Goal: Task Accomplishment & Management: Manage account settings

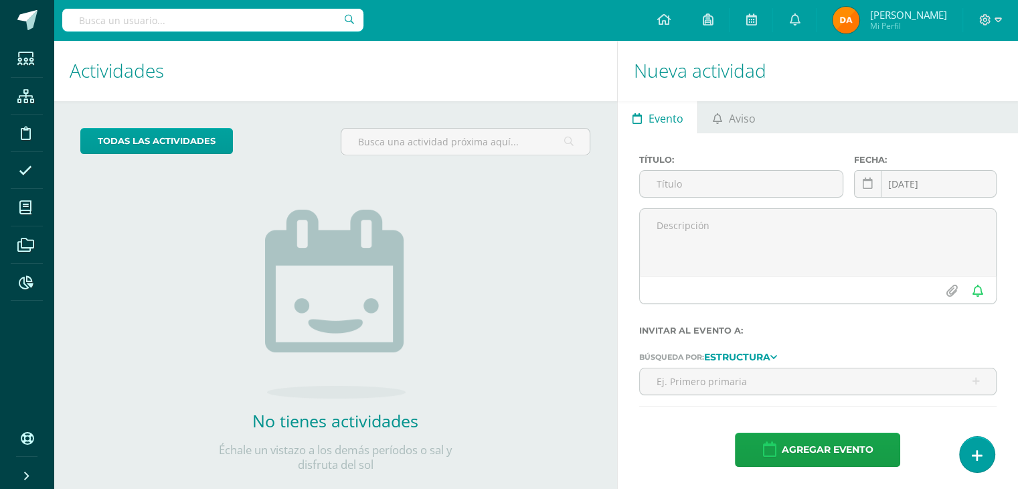
click at [177, 11] on input "text" at bounding box center [212, 20] width 301 height 23
type input "méritos 1ro c"
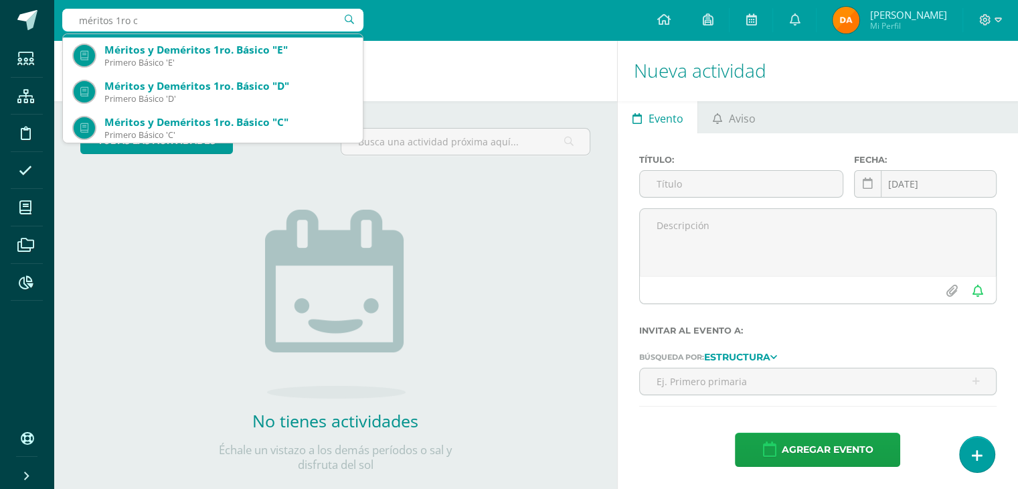
scroll to position [72, 0]
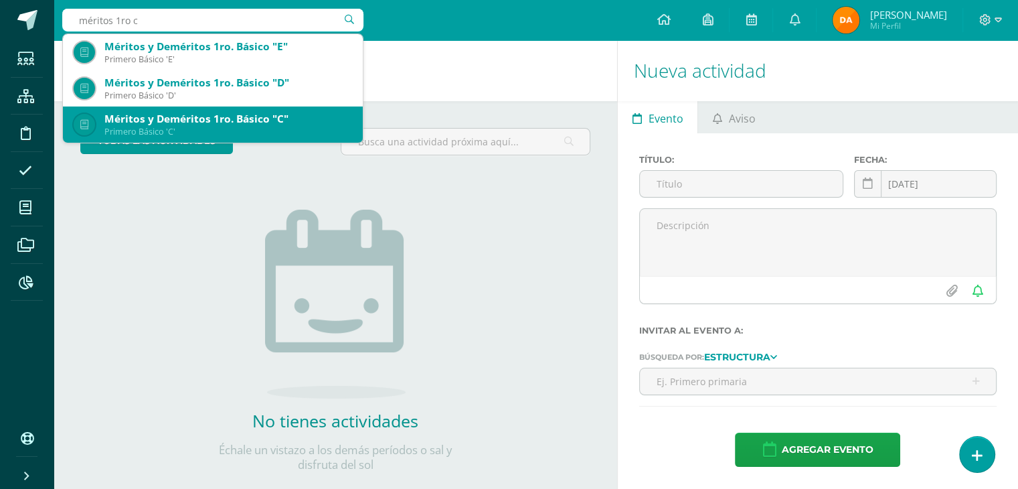
click at [276, 125] on div "Méritos y Deméritos 1ro. Básico "C"" at bounding box center [228, 119] width 248 height 14
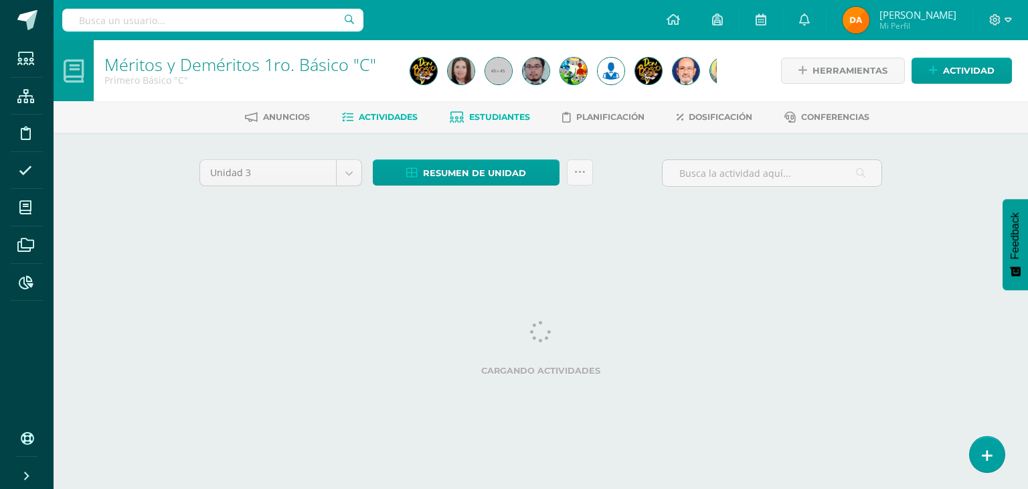
click at [488, 120] on span "Estudiantes" at bounding box center [499, 117] width 61 height 10
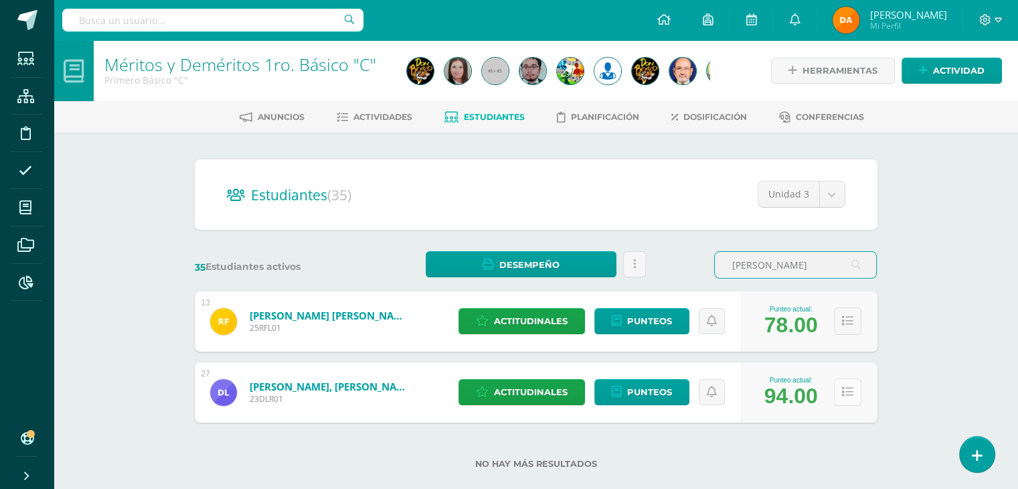
type input "lópez"
click at [858, 383] on button at bounding box center [847, 391] width 27 height 27
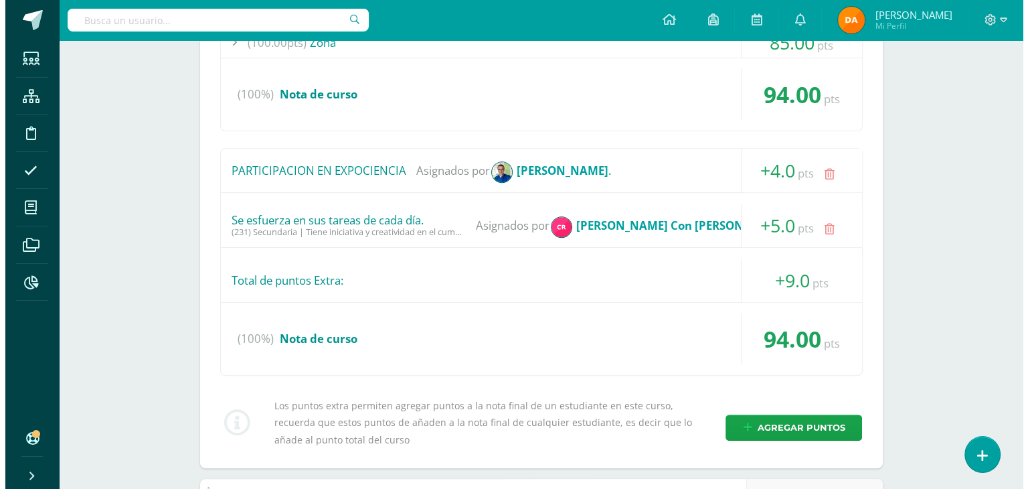
scroll to position [491, 0]
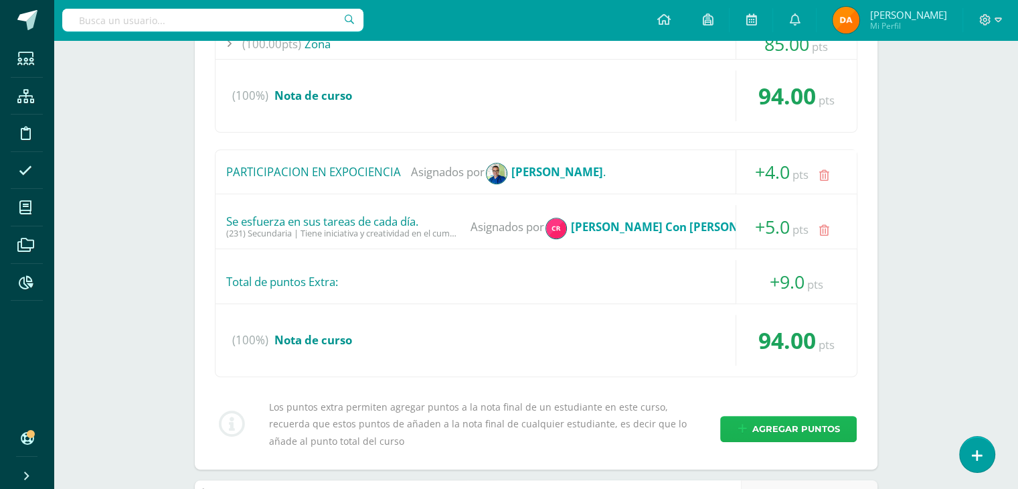
click at [783, 416] on span "Agregar puntos" at bounding box center [796, 428] width 88 height 25
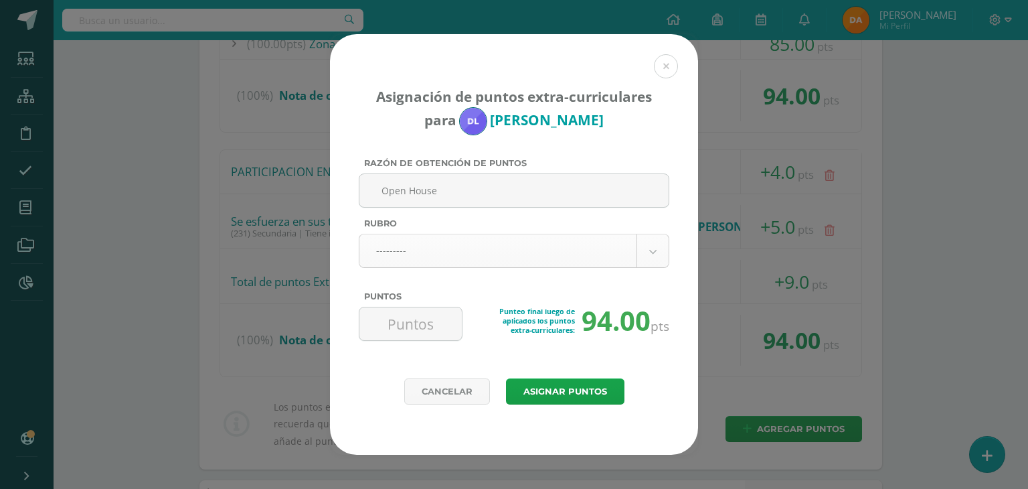
type input "Open House"
click at [636, 260] on body "Asignación de puntos extra-curriculares para Daniel López Razón de obtención de…" at bounding box center [514, 417] width 1028 height 1817
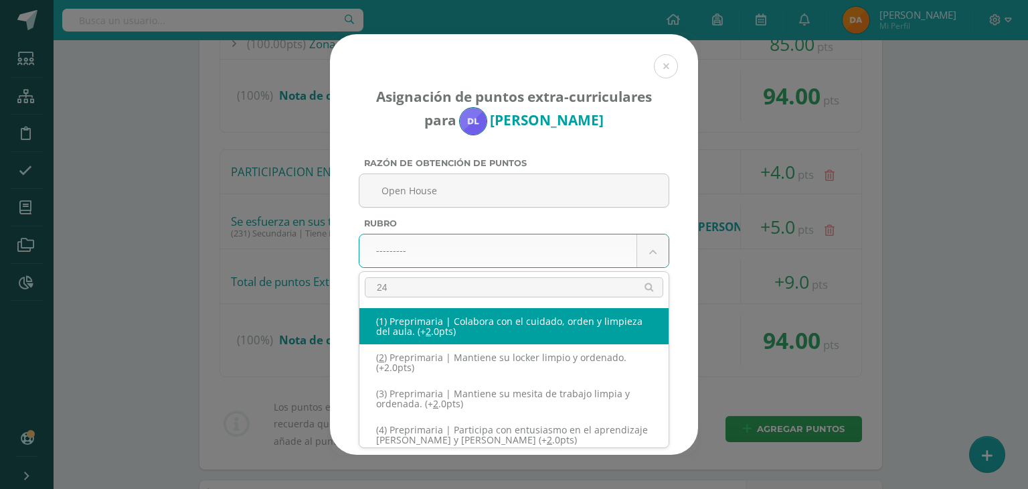
type input "240"
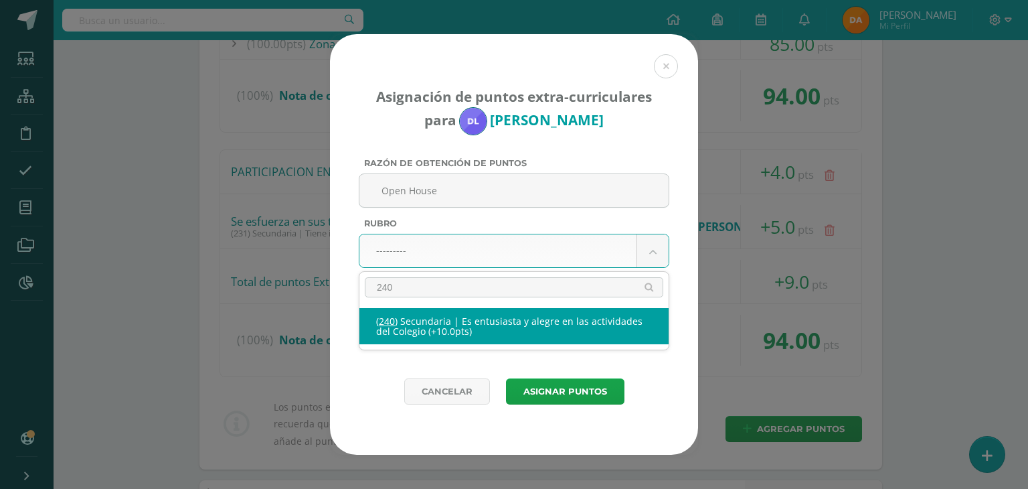
select select "271"
type input "10"
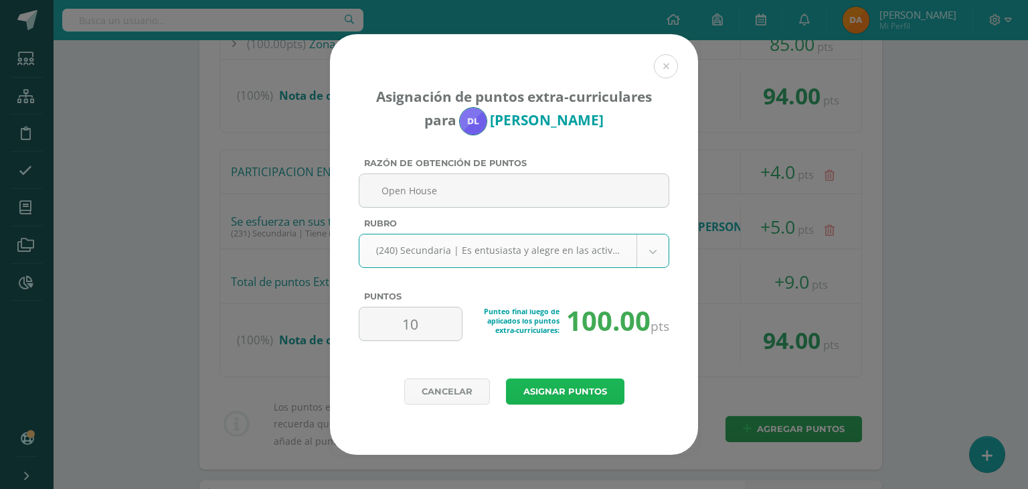
click at [576, 396] on button "Asignar puntos" at bounding box center [565, 391] width 118 height 26
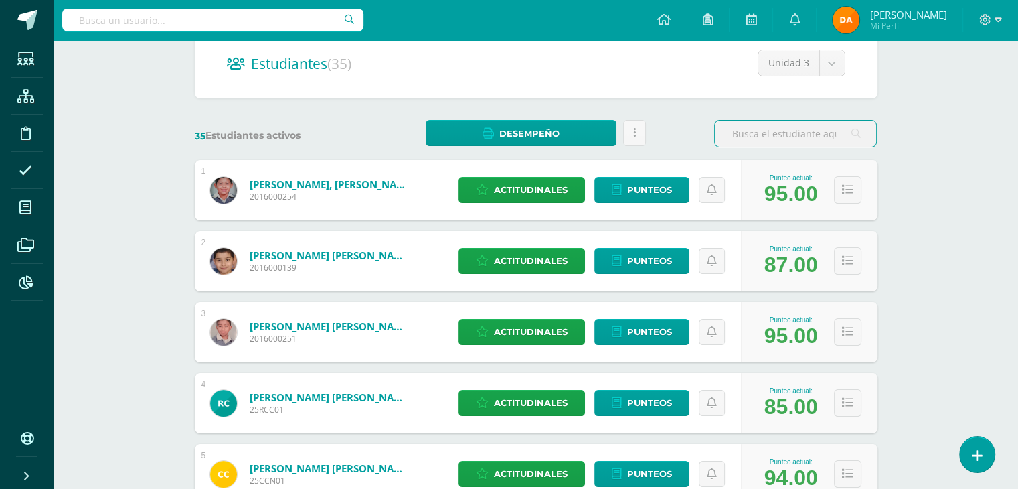
scroll to position [134, 0]
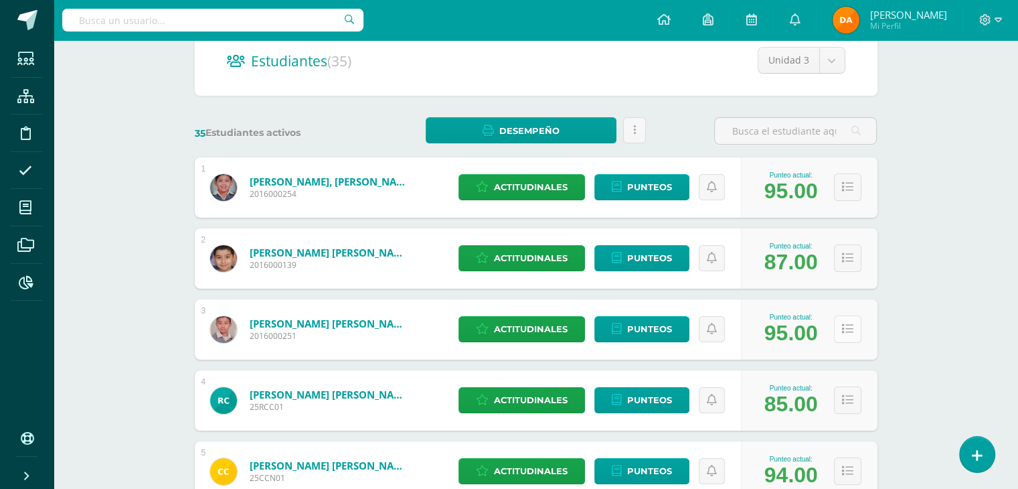
drag, startPoint x: 852, startPoint y: 343, endPoint x: 858, endPoint y: 337, distance: 8.5
click at [854, 341] on div "Punteo actual: 95.00" at bounding box center [809, 329] width 137 height 60
click at [858, 335] on button at bounding box center [847, 328] width 27 height 27
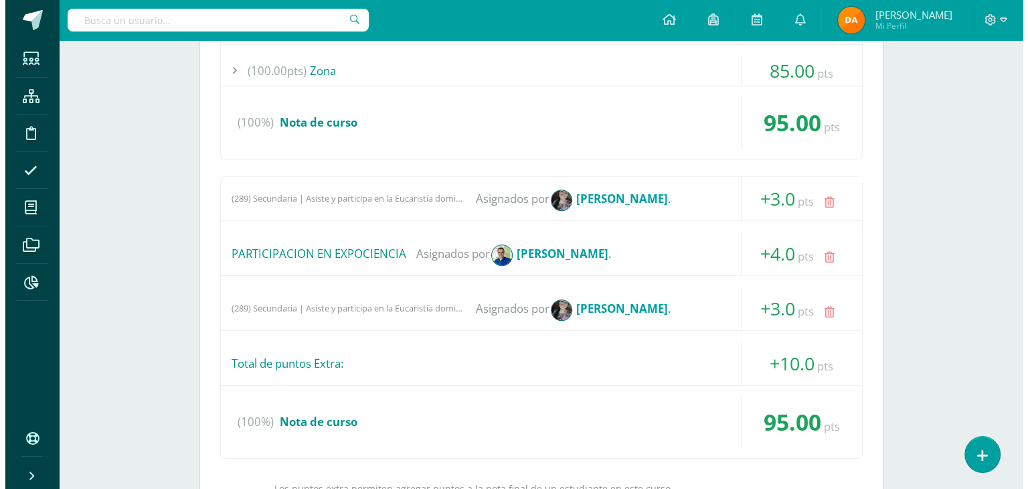
scroll to position [669, 0]
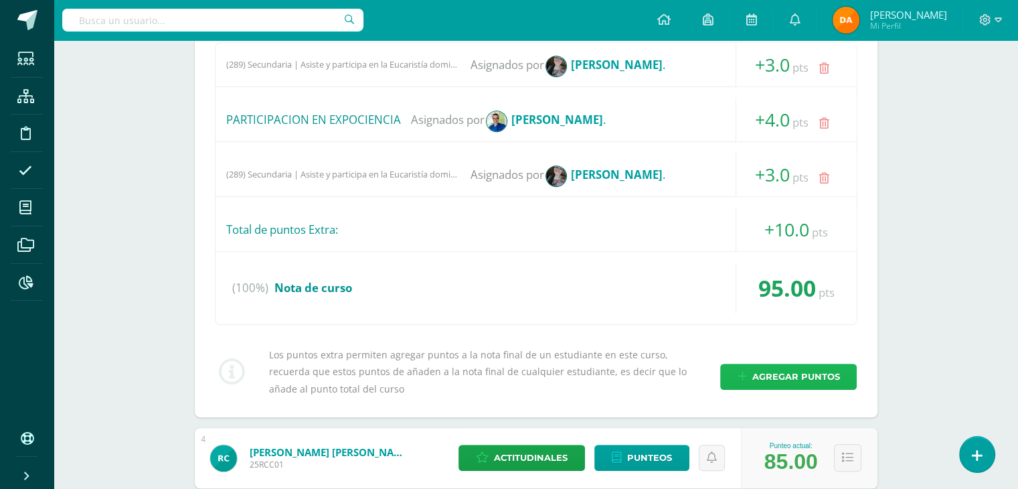
click at [751, 376] on link "Agregar puntos" at bounding box center [788, 377] width 137 height 26
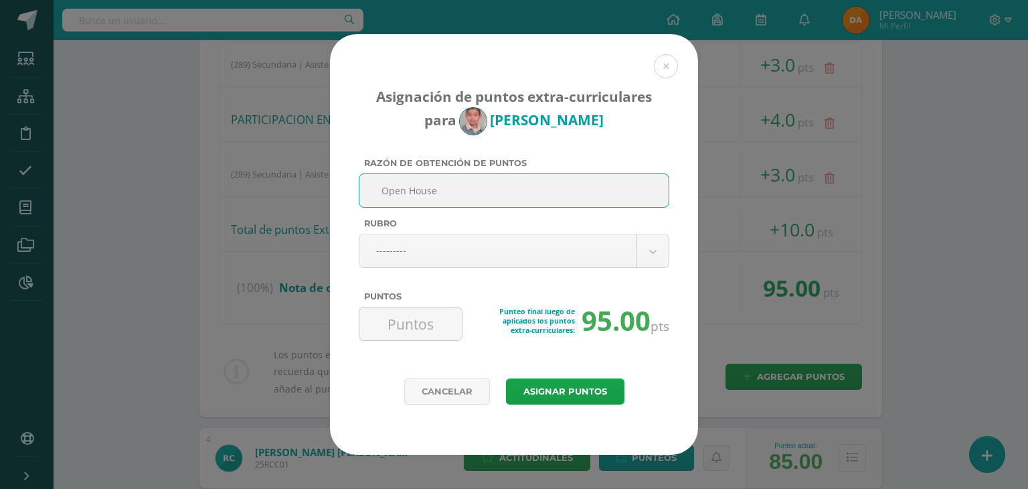
drag, startPoint x: 503, startPoint y: 188, endPoint x: 374, endPoint y: 188, distance: 128.5
click at [374, 188] on input "Open House" at bounding box center [514, 190] width 299 height 33
type input "Open House"
click at [530, 230] on div "Rubro" at bounding box center [514, 225] width 311 height 15
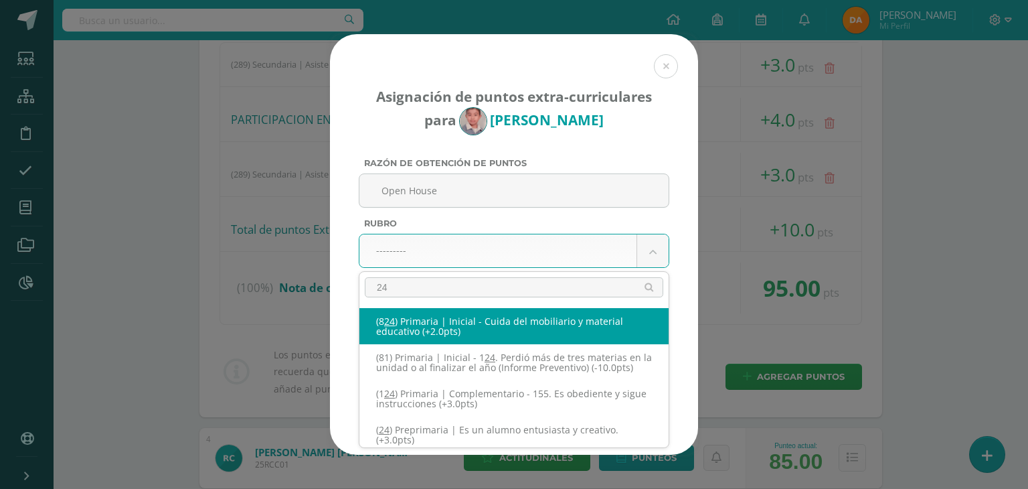
type input "240"
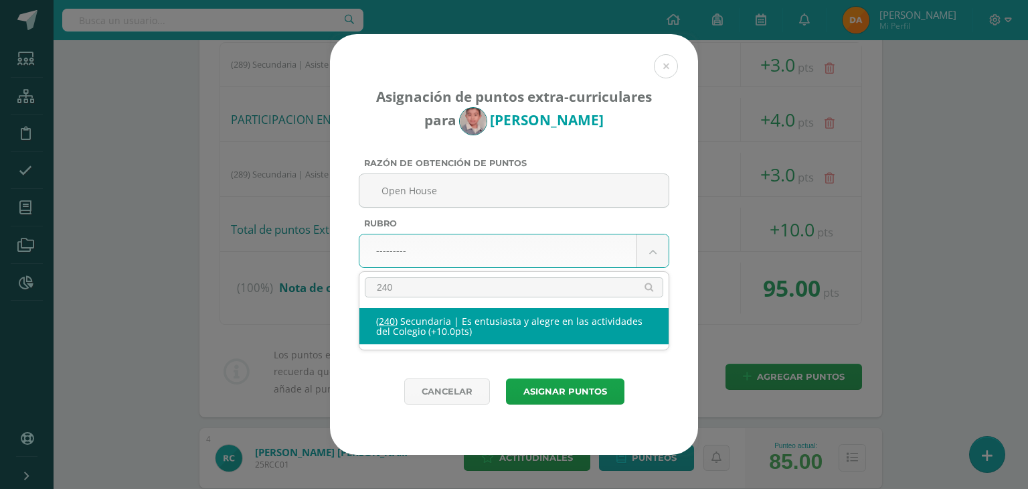
select select "271"
type input "10"
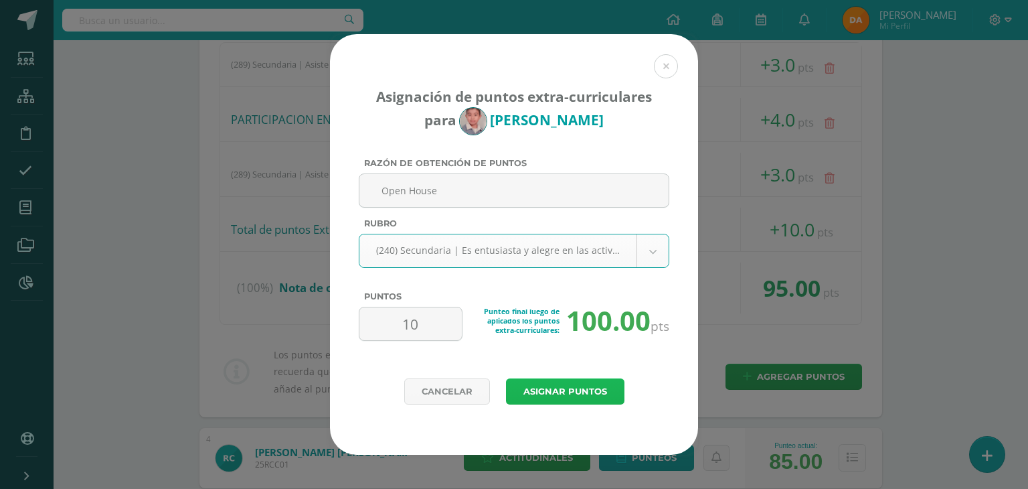
click at [564, 390] on button "Asignar puntos" at bounding box center [565, 391] width 118 height 26
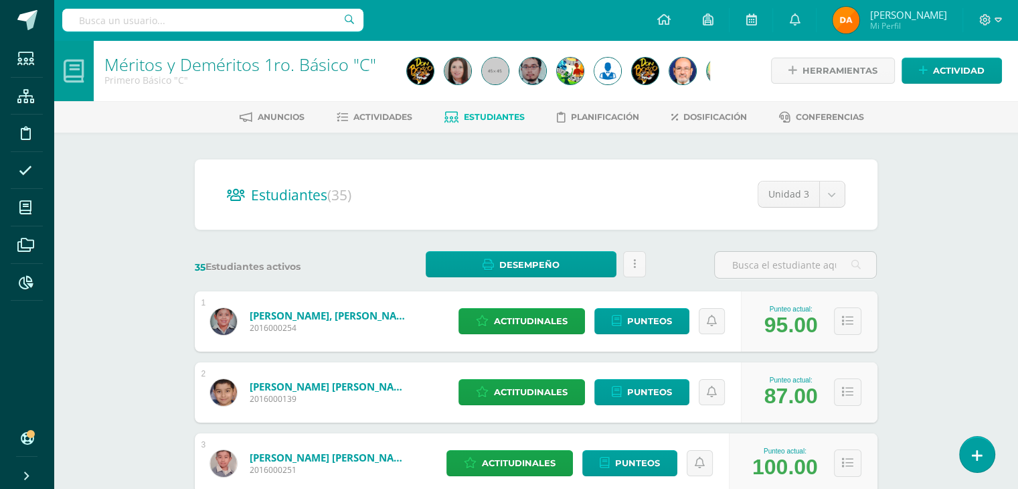
click at [276, 26] on input "text" at bounding box center [212, 20] width 301 height 23
type input "méritos 2do"
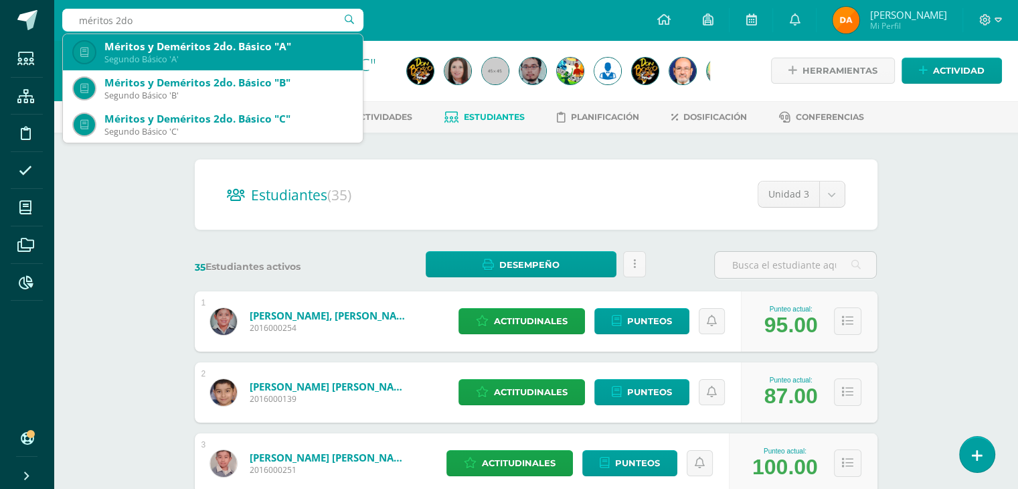
click at [153, 59] on div "Segundo Básico 'A'" at bounding box center [228, 59] width 248 height 11
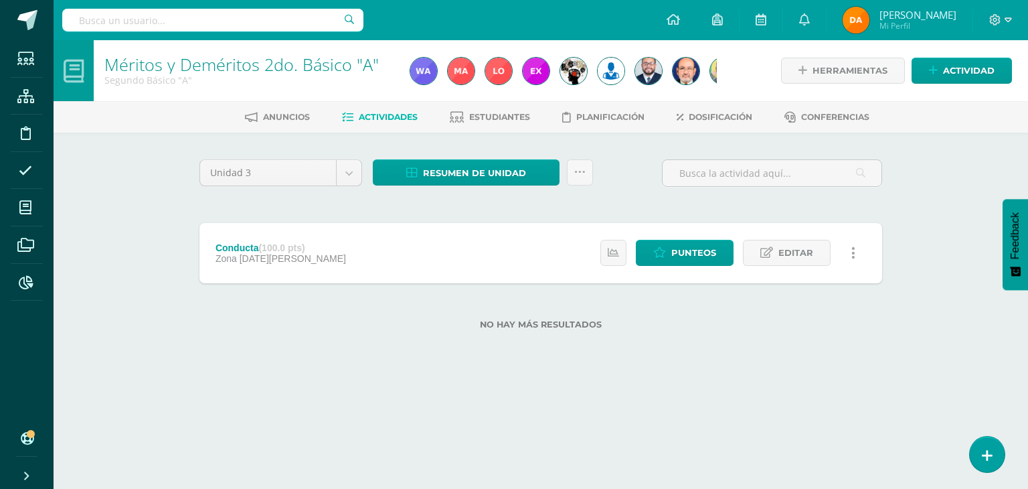
click at [497, 104] on div "Anuncios Actividades Estudiantes Planificación Dosificación Conferencias" at bounding box center [557, 116] width 1007 height 31
click at [491, 113] on span "Estudiantes" at bounding box center [499, 117] width 61 height 10
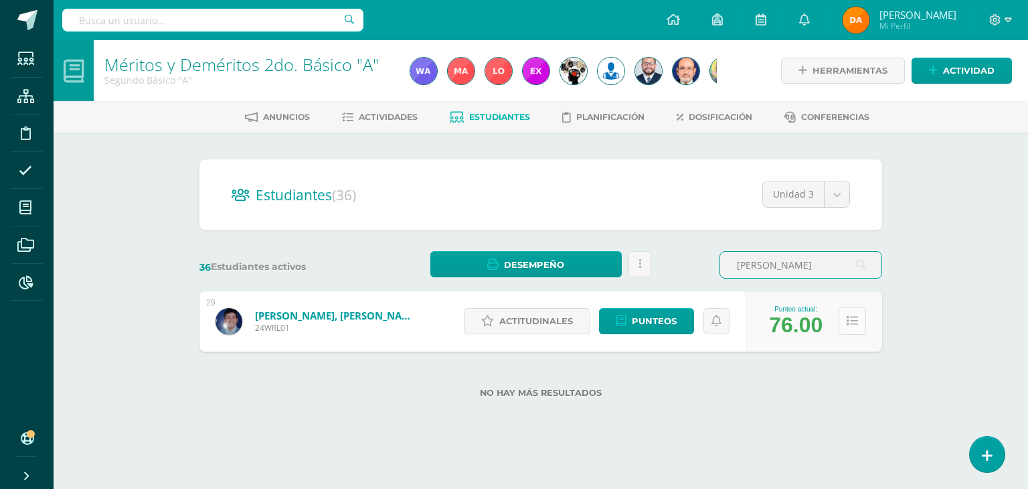
type input "rodas"
click at [854, 311] on button at bounding box center [852, 320] width 27 height 27
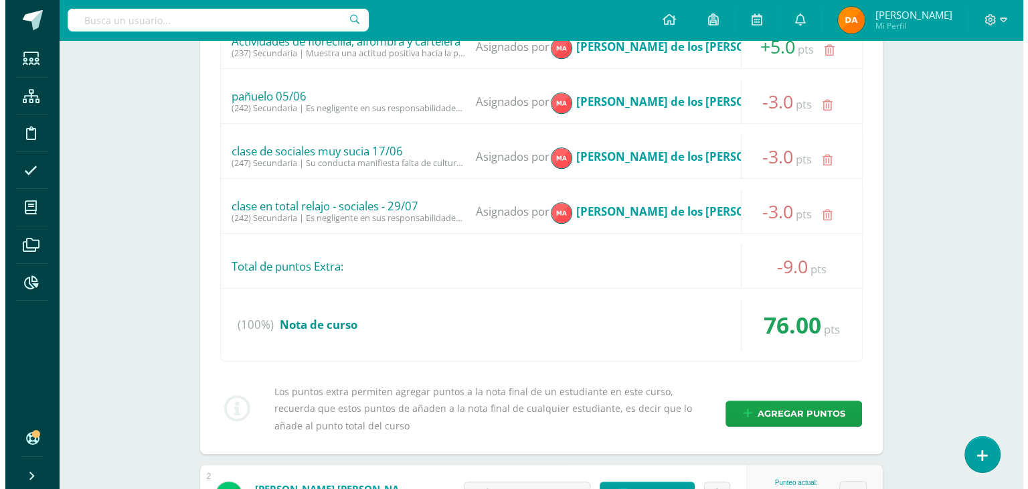
scroll to position [603, 0]
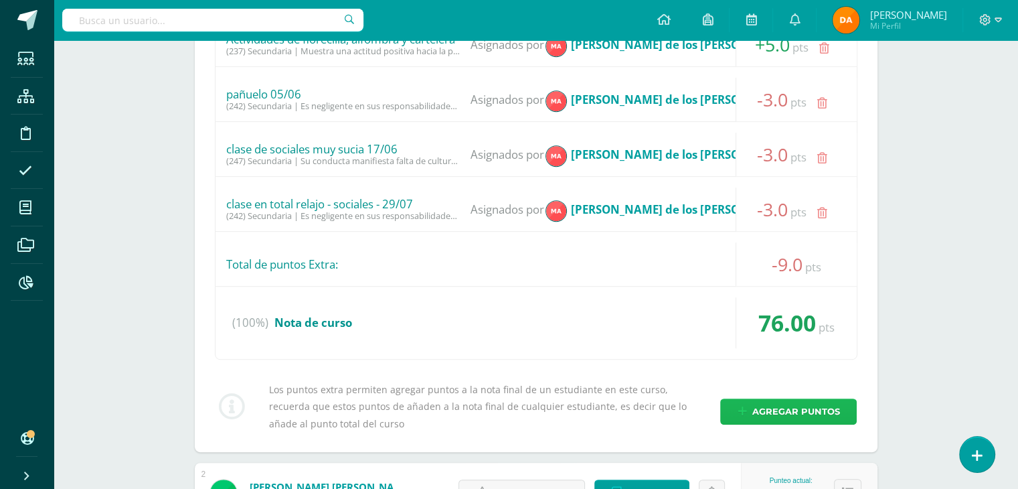
click at [815, 410] on span "Agregar puntos" at bounding box center [796, 411] width 88 height 25
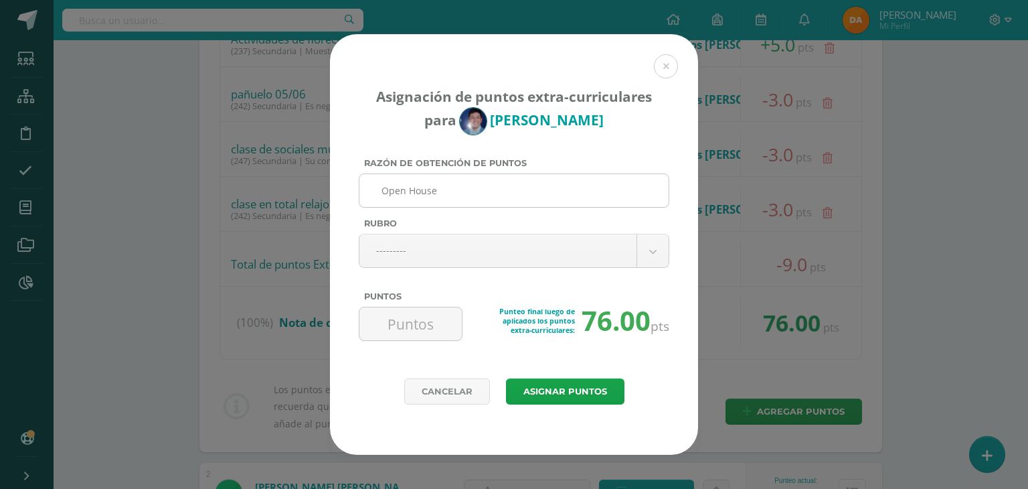
drag, startPoint x: 511, startPoint y: 203, endPoint x: 361, endPoint y: 177, distance: 152.9
click at [361, 178] on div "Open House" at bounding box center [514, 190] width 311 height 34
type input "Open House"
click at [587, 242] on body "Asignación de puntos extra-curriculares para William's Rodas Razón de obtención…" at bounding box center [514, 352] width 1028 height 1911
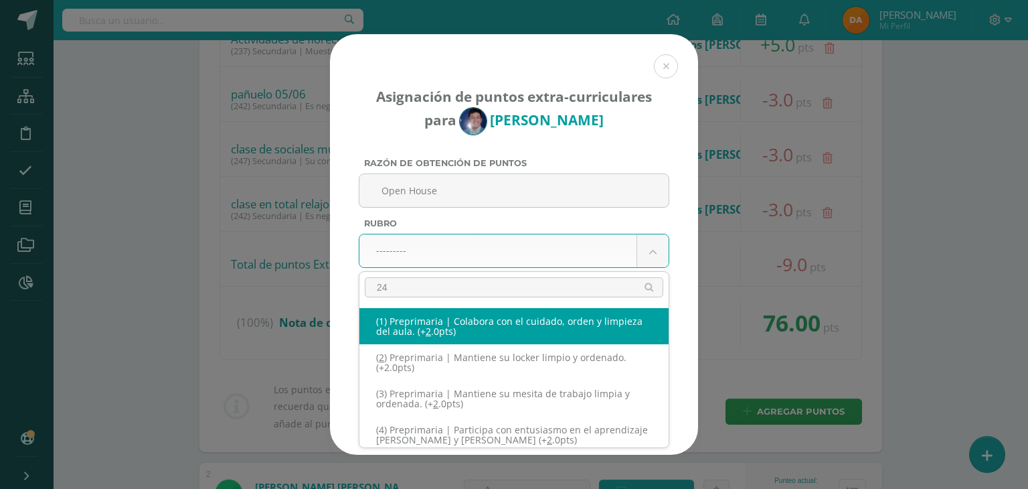
type input "240"
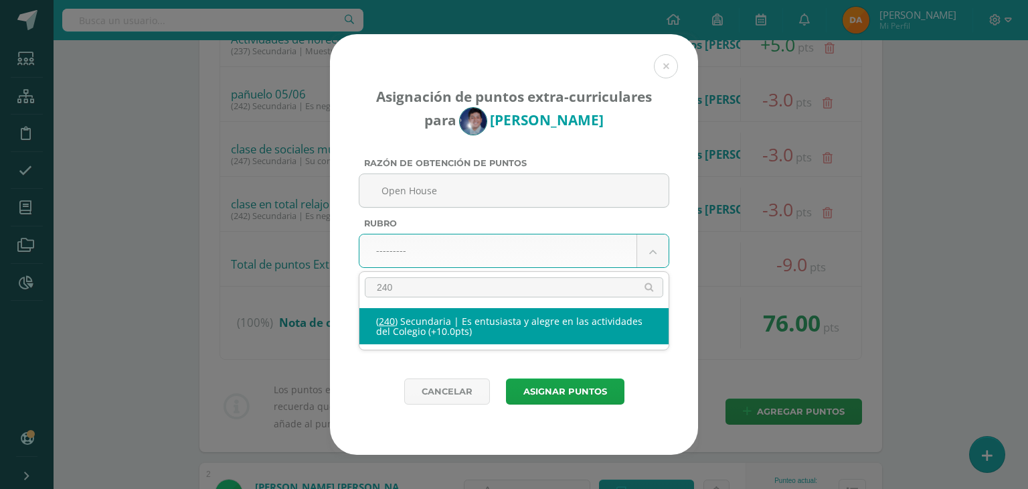
select select "271"
type input "10"
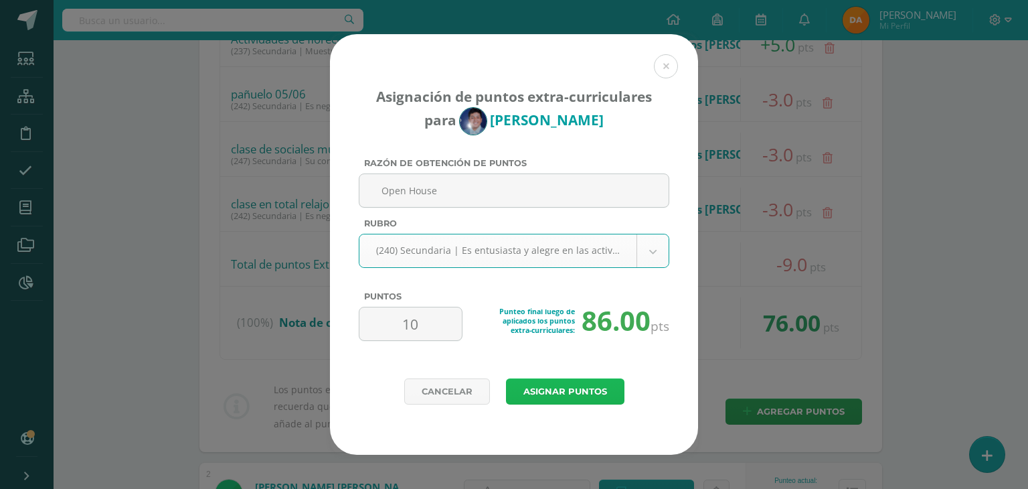
click at [597, 380] on button "Asignar puntos" at bounding box center [565, 391] width 118 height 26
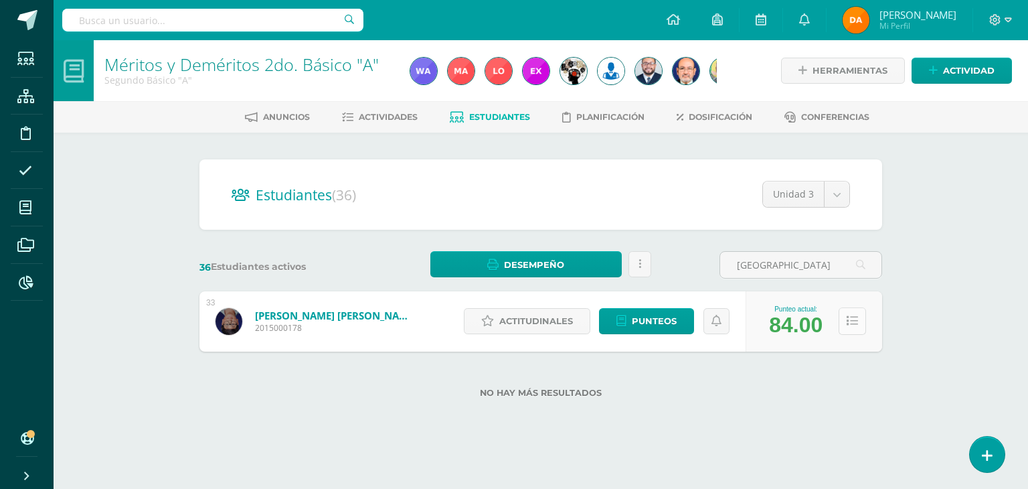
type input "[GEOGRAPHIC_DATA]"
click at [851, 319] on icon at bounding box center [852, 320] width 11 height 11
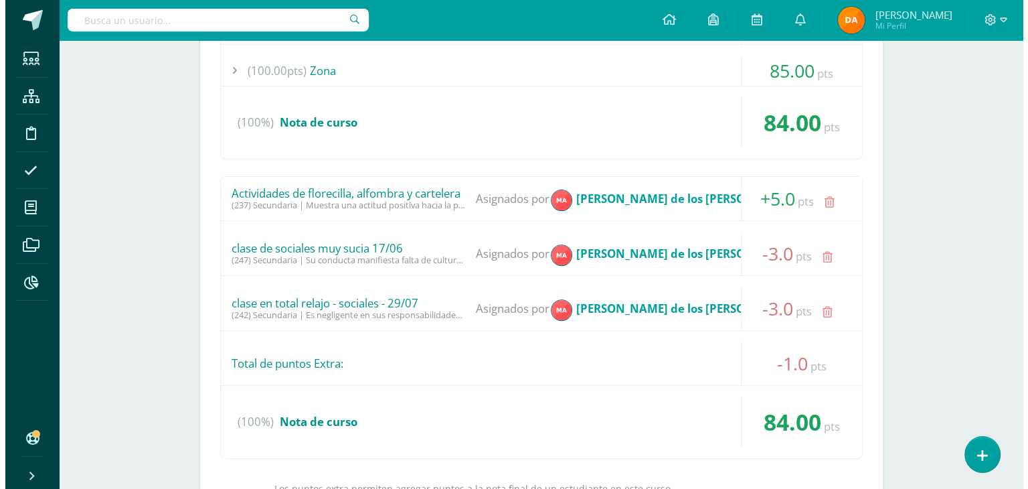
scroll to position [469, 0]
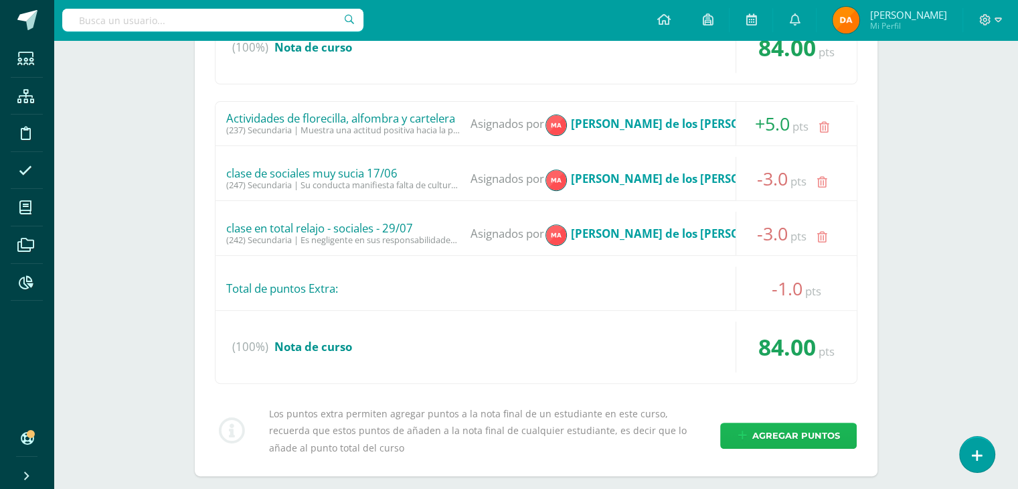
click at [790, 445] on span "Agregar puntos" at bounding box center [796, 435] width 88 height 25
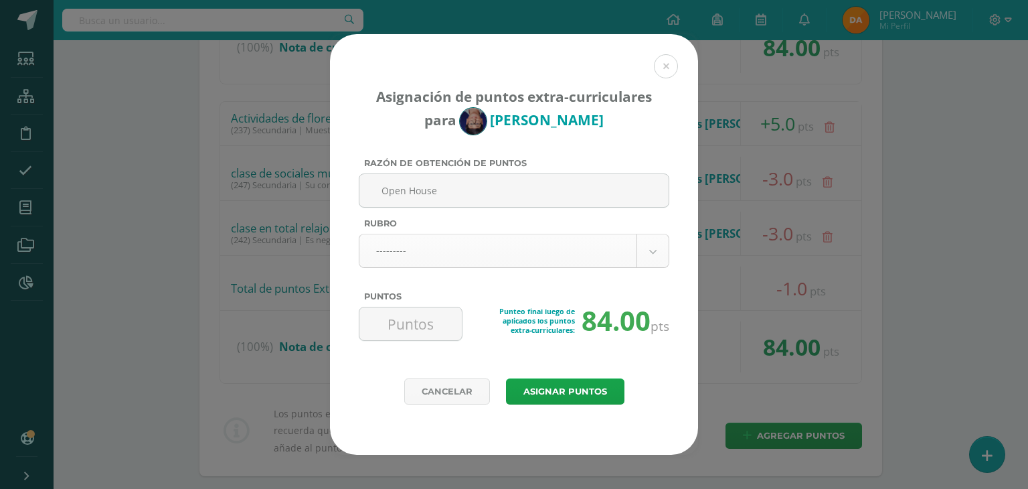
type input "Open House"
click at [631, 255] on body "Asignación de puntos extra-curriculares para [PERSON_NAME] Razón de obtención d…" at bounding box center [514, 48] width 1028 height 1034
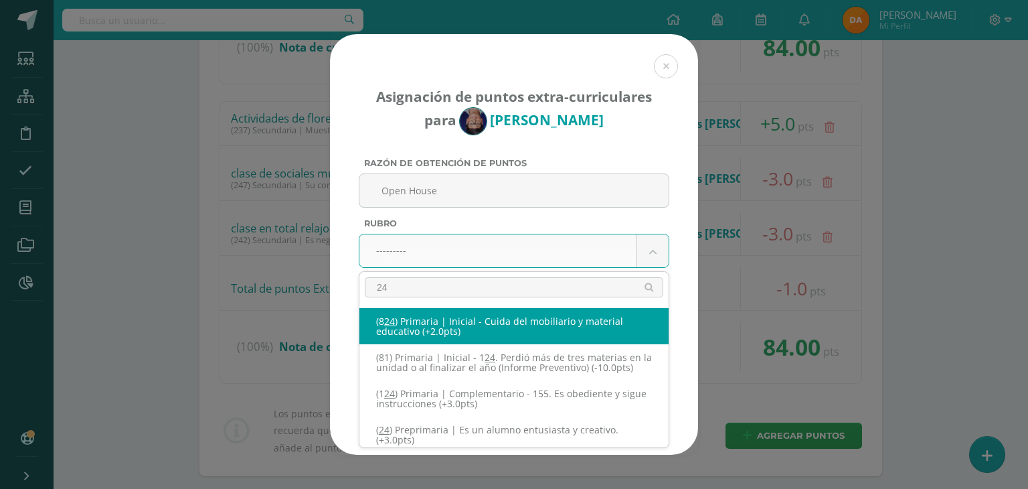
type input "240"
select select "271"
type input "10"
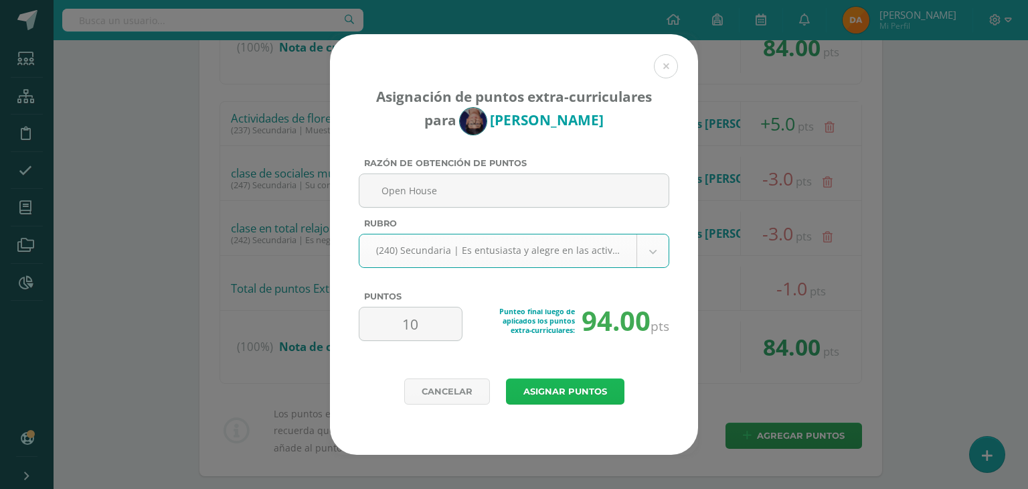
click at [582, 397] on button "Asignar puntos" at bounding box center [565, 391] width 118 height 26
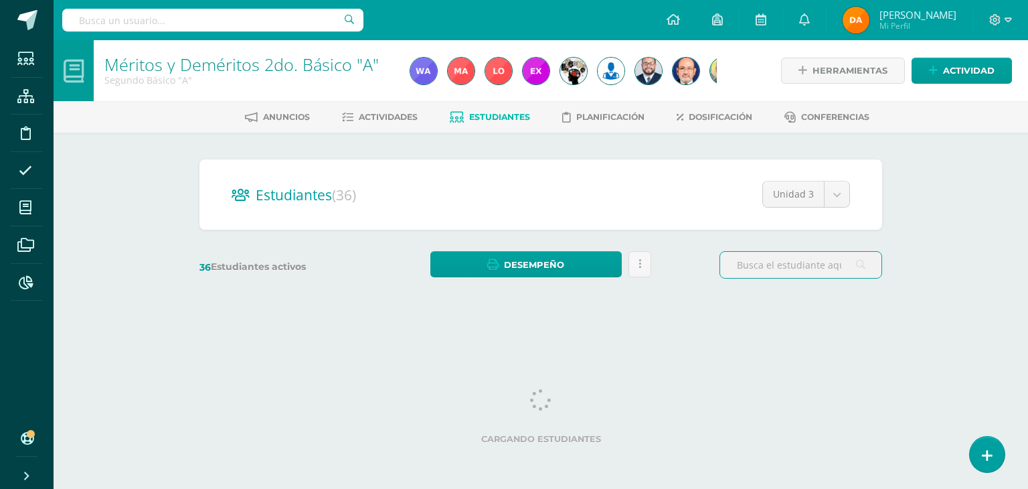
click at [200, 6] on div at bounding box center [212, 20] width 301 height 40
click at [209, 14] on input "text" at bounding box center [212, 20] width 301 height 23
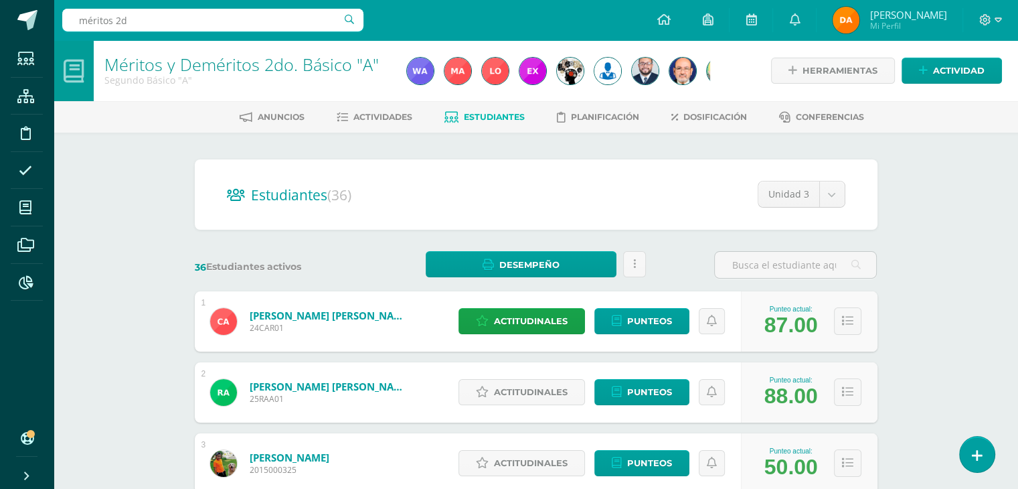
type input "méritos 2do"
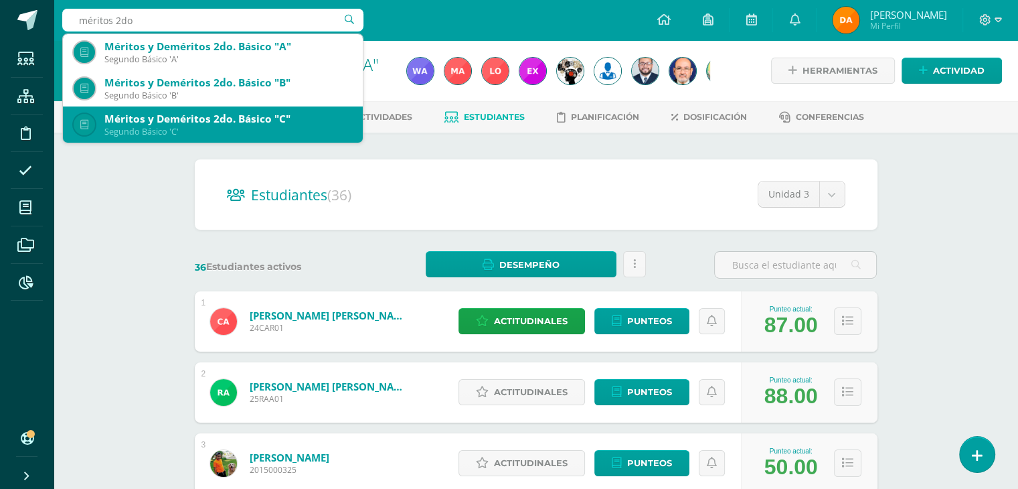
click at [254, 116] on div "Méritos y Deméritos 2do. Básico "C"" at bounding box center [228, 119] width 248 height 14
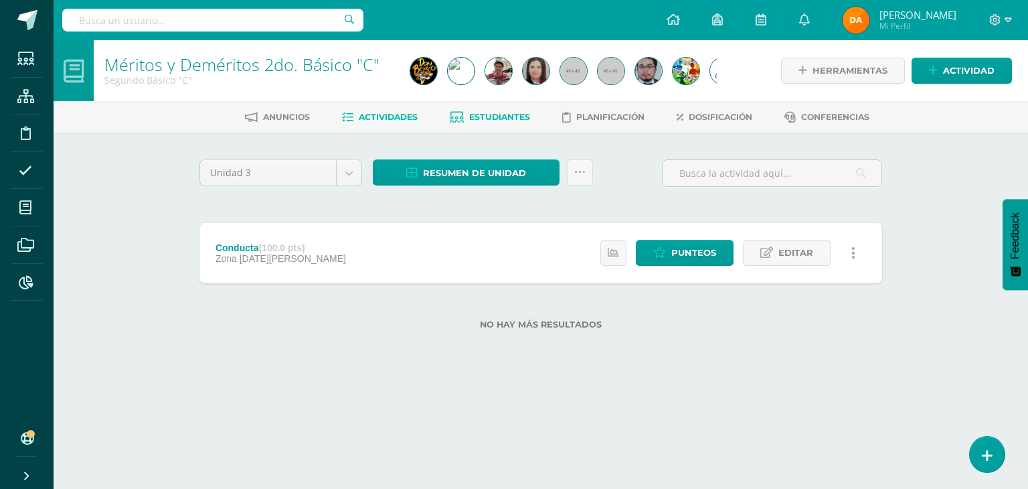
click at [502, 118] on span "Estudiantes" at bounding box center [499, 117] width 61 height 10
click at [501, 118] on span "Estudiantes" at bounding box center [499, 117] width 61 height 10
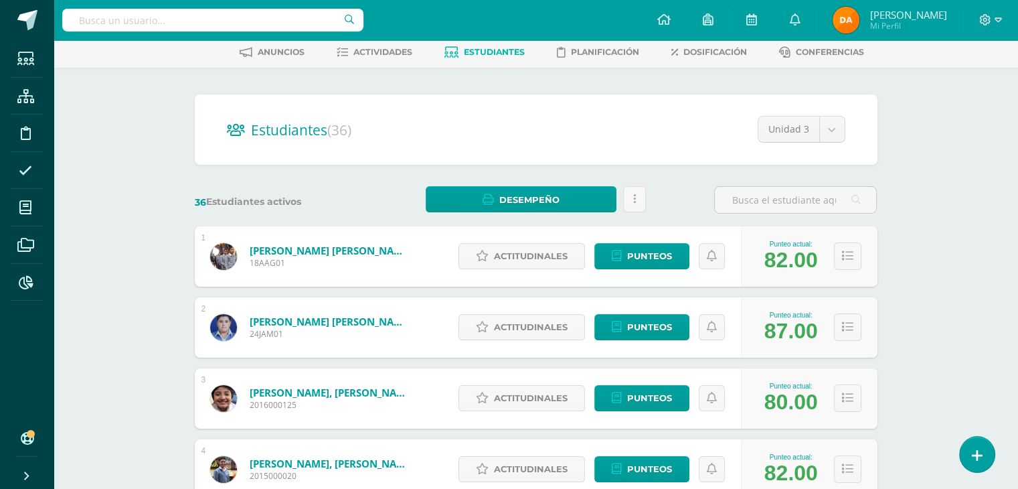
scroll to position [67, 0]
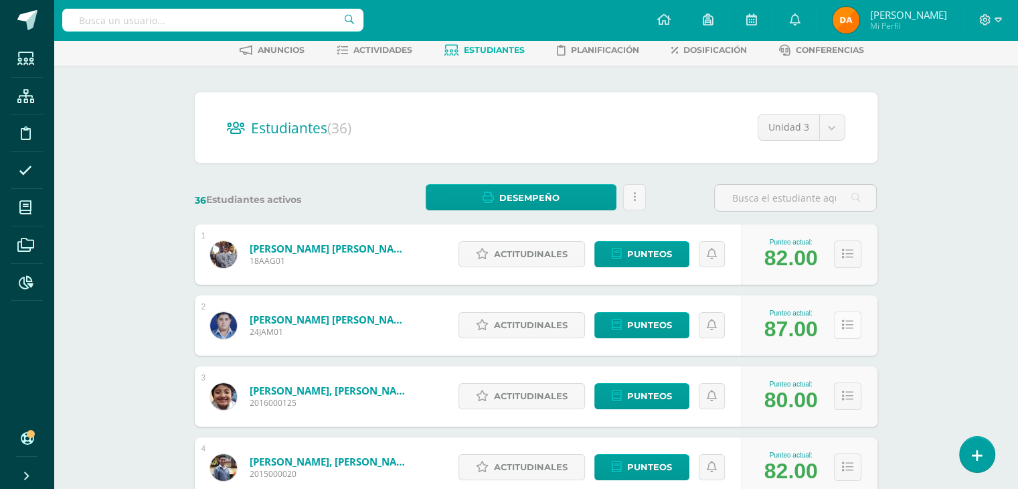
click at [835, 318] on button at bounding box center [847, 324] width 27 height 27
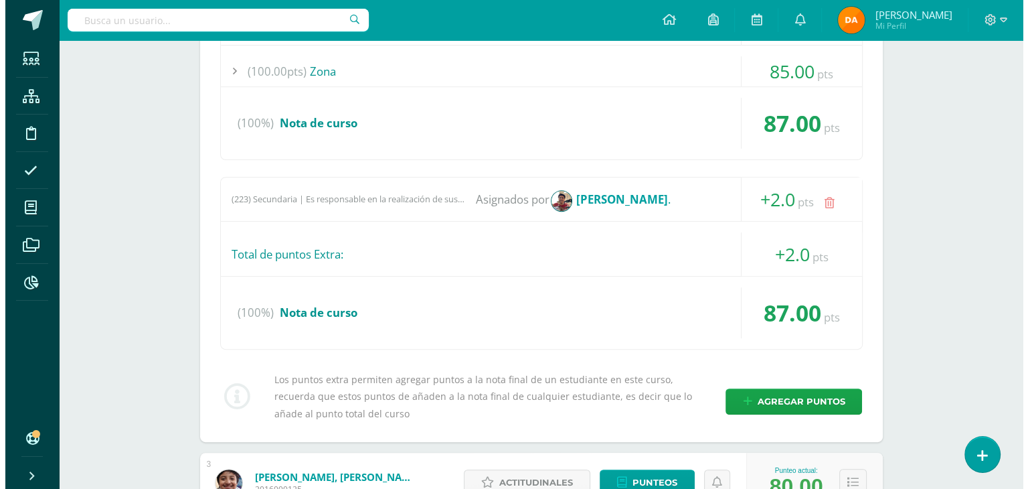
scroll to position [469, 0]
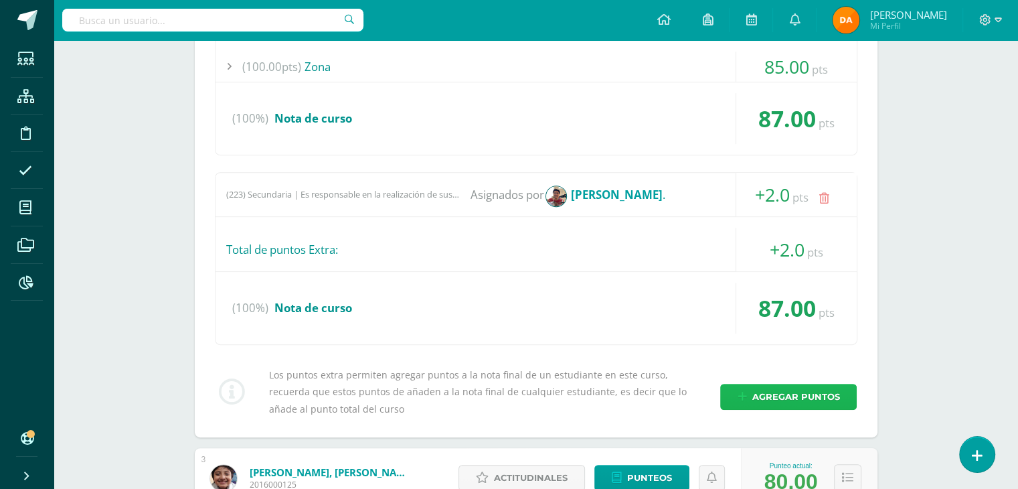
click at [771, 390] on span "Agregar puntos" at bounding box center [796, 396] width 88 height 25
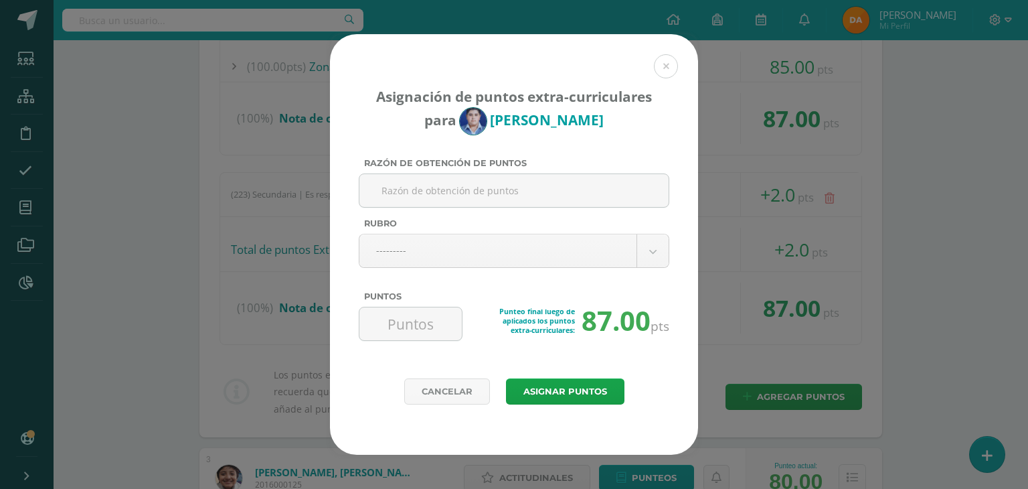
type input "https://youtu.be/S2PkHpTo-RM?si=DjkpHkv-nASPGIrp"
type input "Open House"
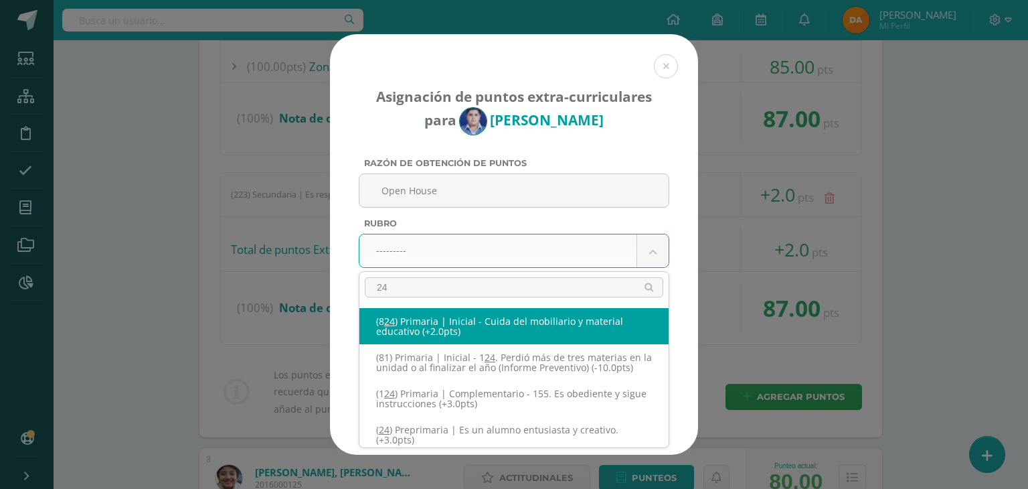
type input "240"
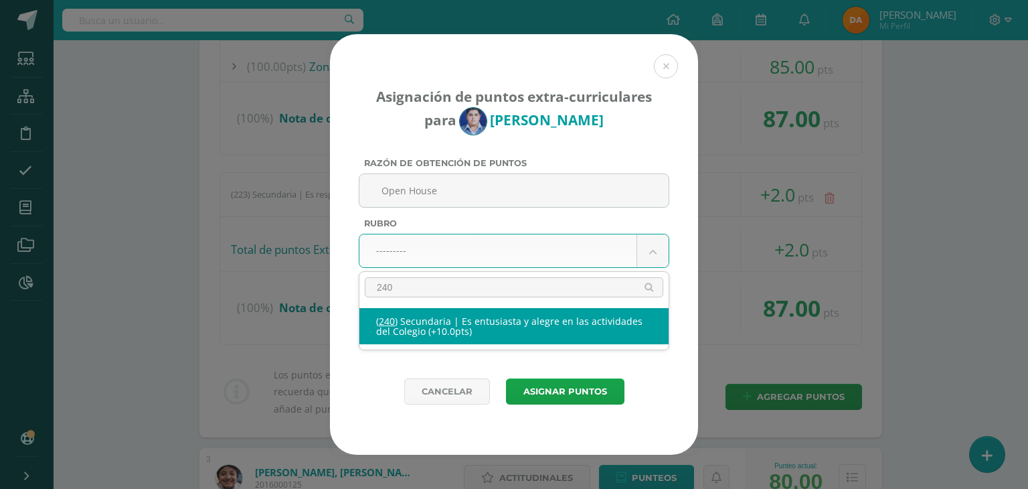
select select "271"
type input "10"
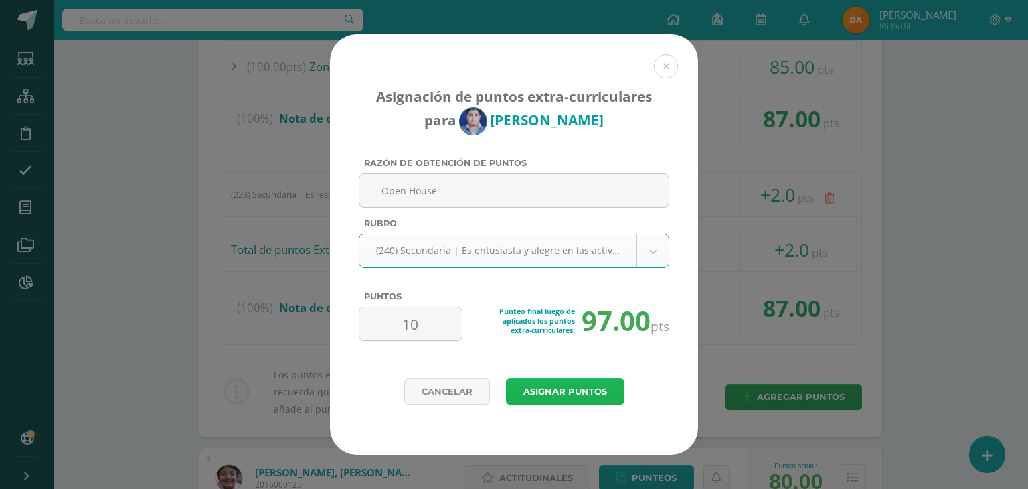
click at [602, 401] on button "Asignar puntos" at bounding box center [565, 391] width 118 height 26
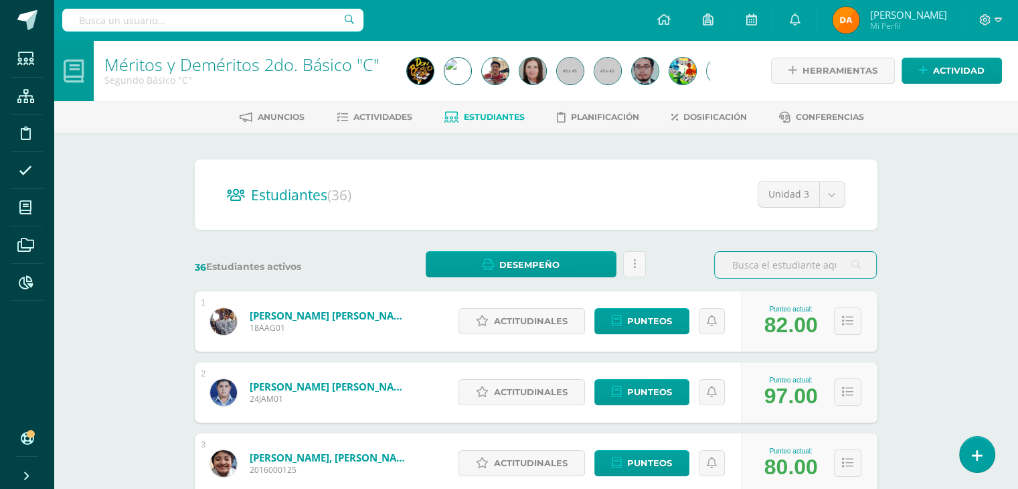
click at [250, 27] on input "text" at bounding box center [212, 20] width 301 height 23
click at [293, 54] on link "Méritos y Deméritos 2do. Básico "C"" at bounding box center [241, 64] width 275 height 23
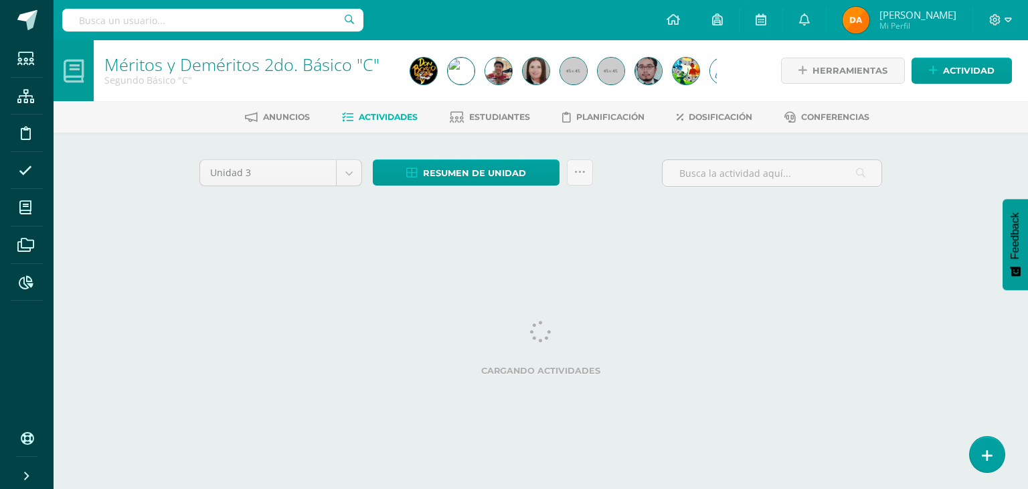
click at [239, 27] on input "text" at bounding box center [212, 20] width 301 height 23
type input "méritos 2do"
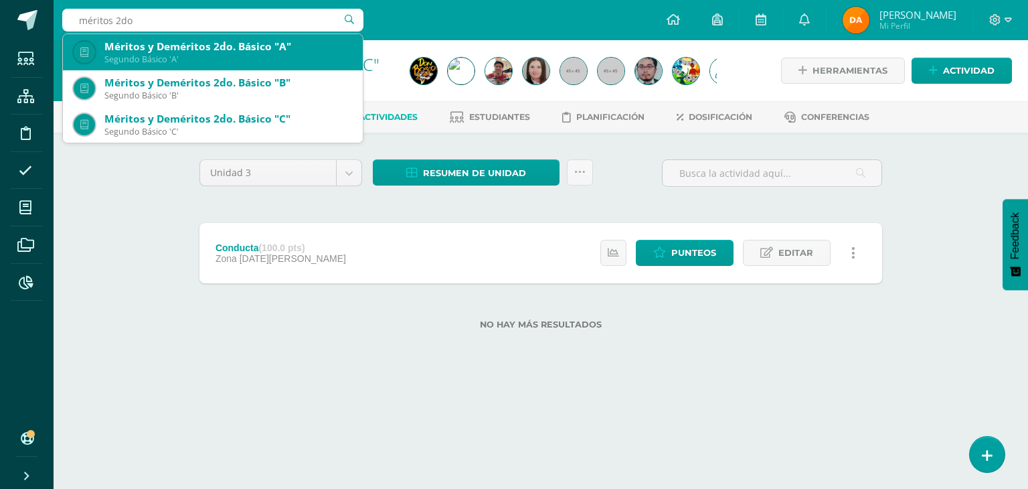
scroll to position [37, 0]
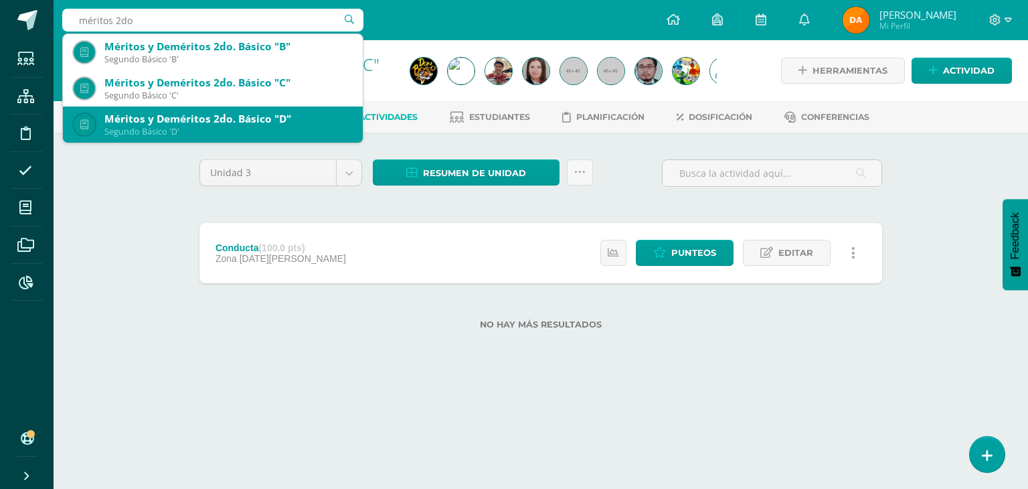
click at [272, 132] on div "Segundo Básico 'D'" at bounding box center [228, 131] width 248 height 11
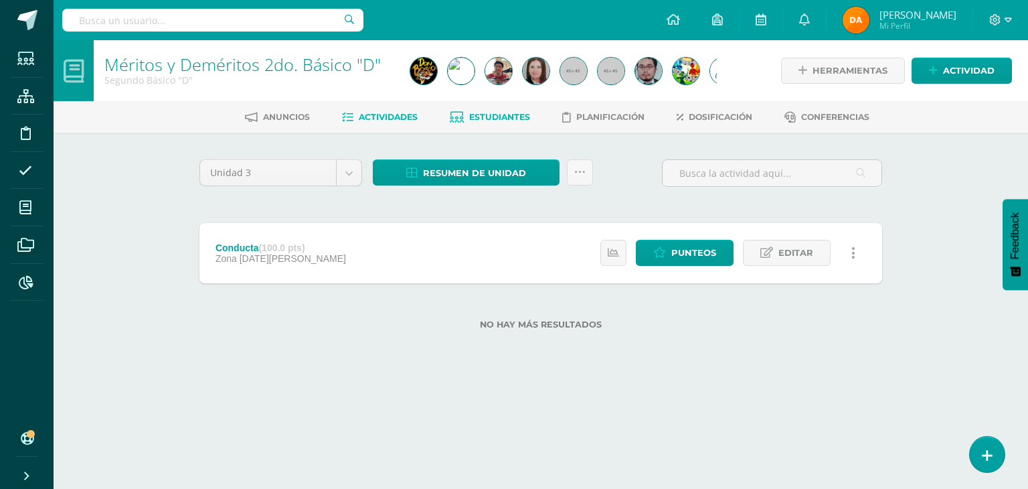
click at [484, 115] on span "Estudiantes" at bounding box center [499, 117] width 61 height 10
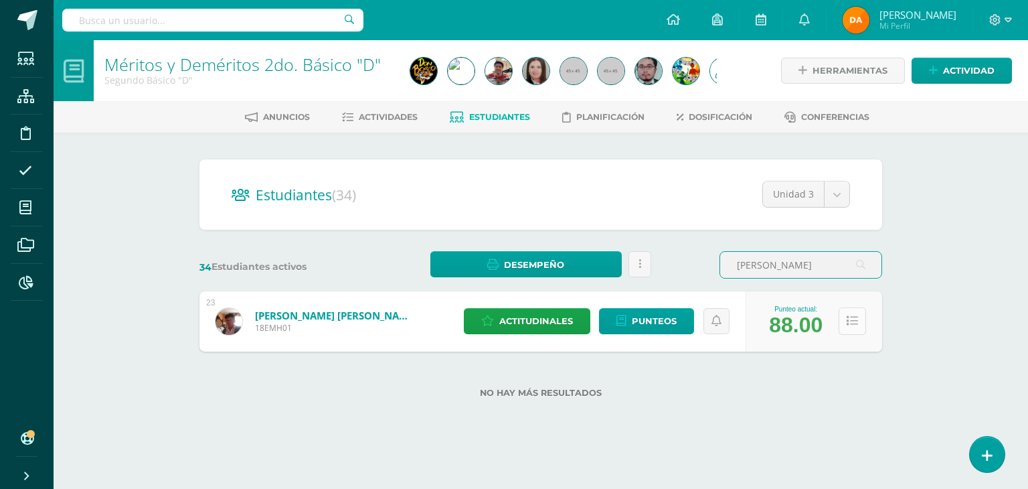
type input "[PERSON_NAME]"
click at [853, 319] on icon at bounding box center [852, 320] width 11 height 11
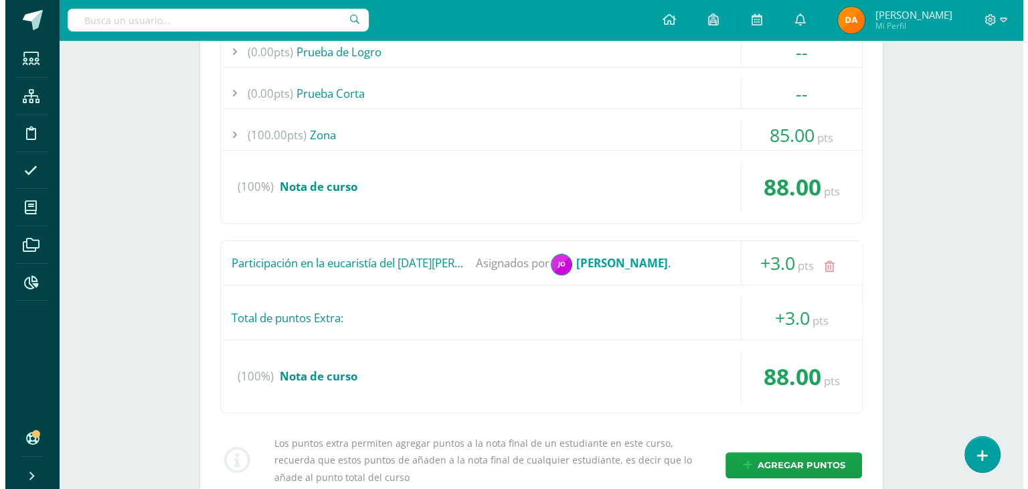
scroll to position [402, 0]
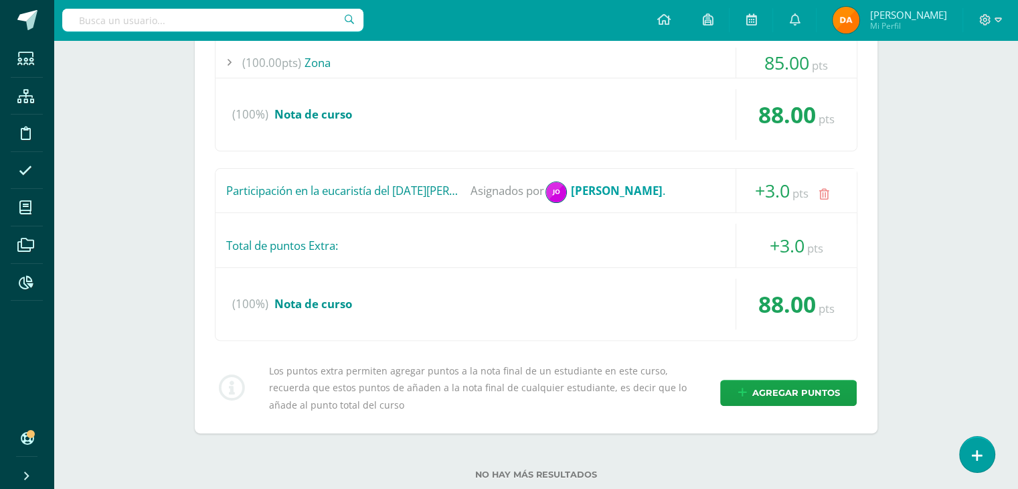
click at [805, 376] on div "Los puntos extra permiten agregar puntos a la nota final de un estudiante en es…" at bounding box center [536, 387] width 653 height 51
click at [799, 390] on span "Agregar puntos" at bounding box center [796, 392] width 88 height 25
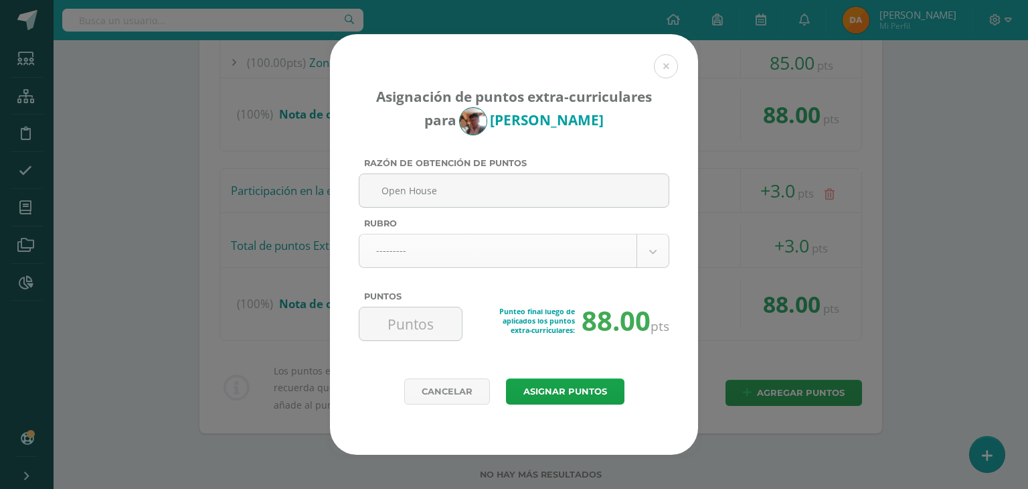
type input "Open House"
click at [620, 241] on body "Asignación de puntos extra-curriculares para Eduardo Mazariegos Razón de obtenc…" at bounding box center [514, 60] width 1028 height 924
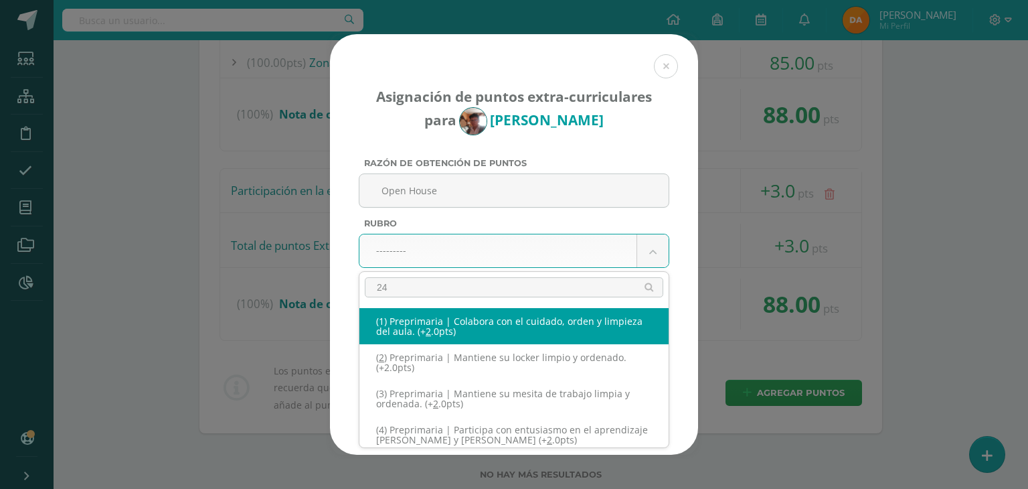
type input "240"
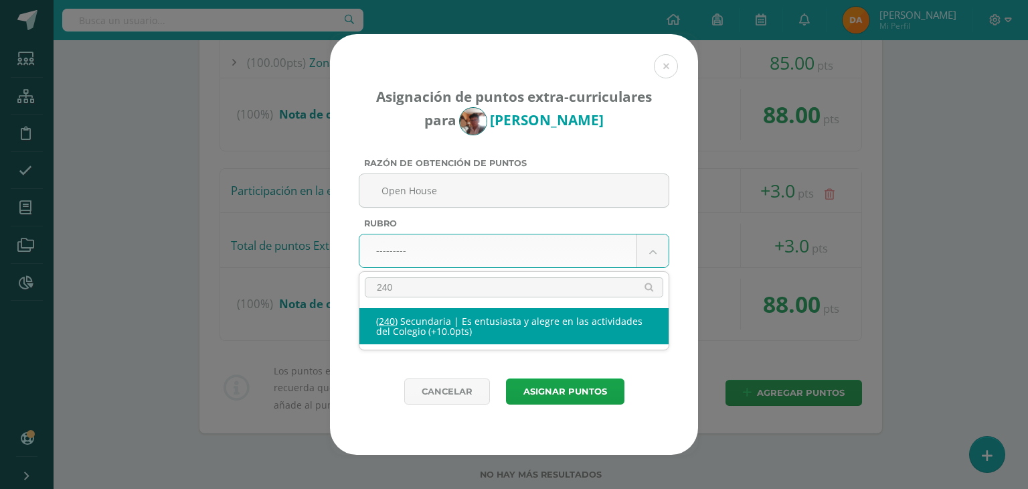
select select "271"
type input "10"
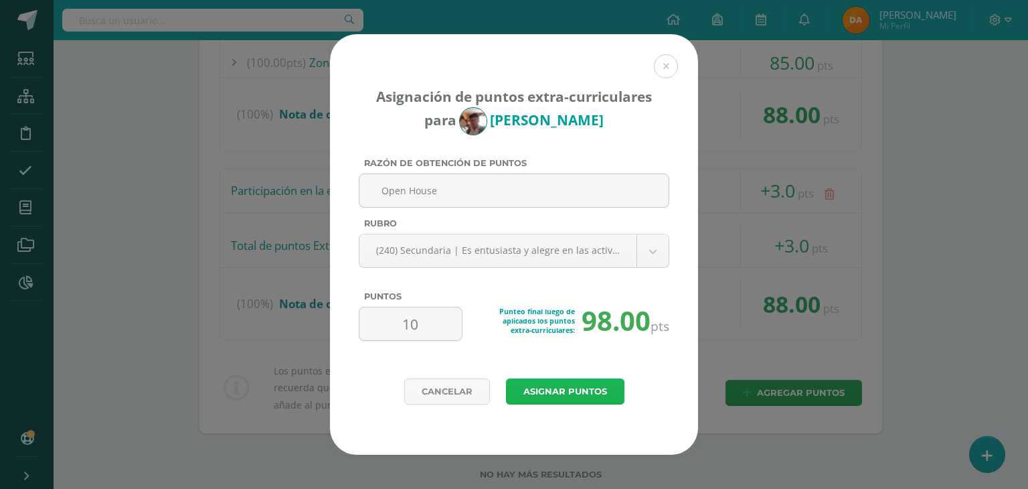
click at [594, 392] on button "Asignar puntos" at bounding box center [565, 391] width 118 height 26
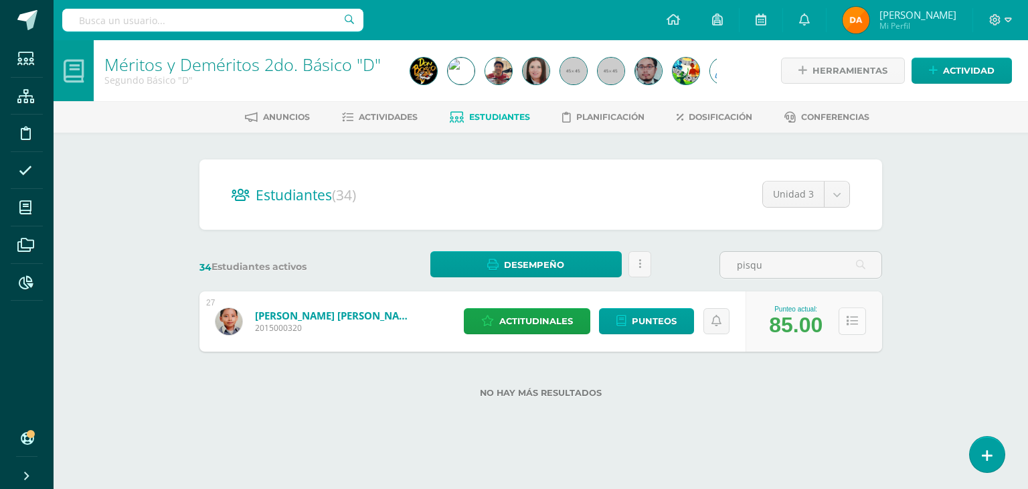
type input "pisqu"
click at [860, 317] on button at bounding box center [852, 320] width 27 height 27
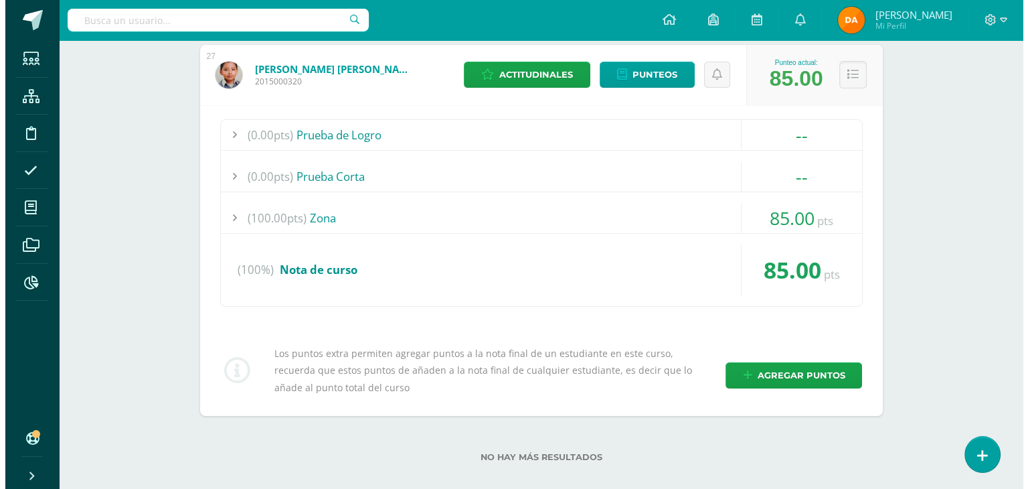
scroll to position [262, 0]
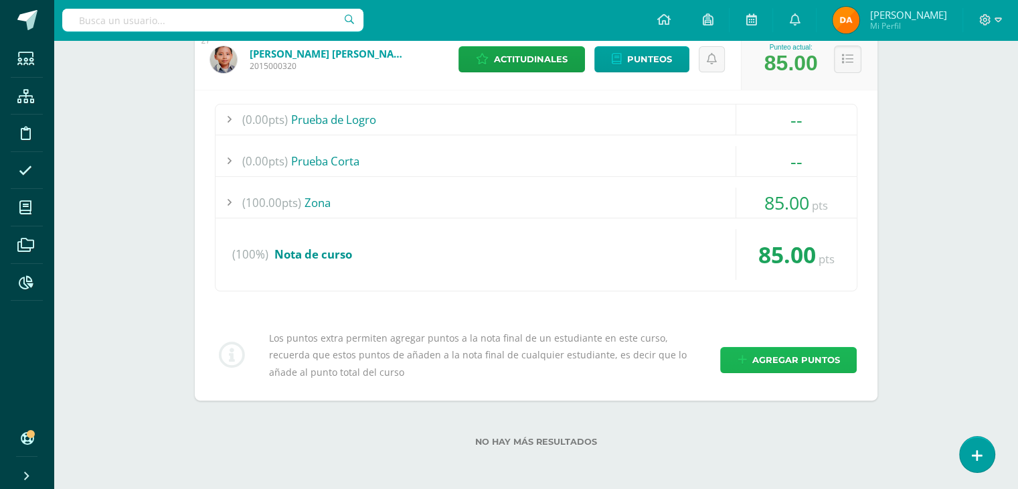
click at [768, 352] on span "Agregar puntos" at bounding box center [796, 359] width 88 height 25
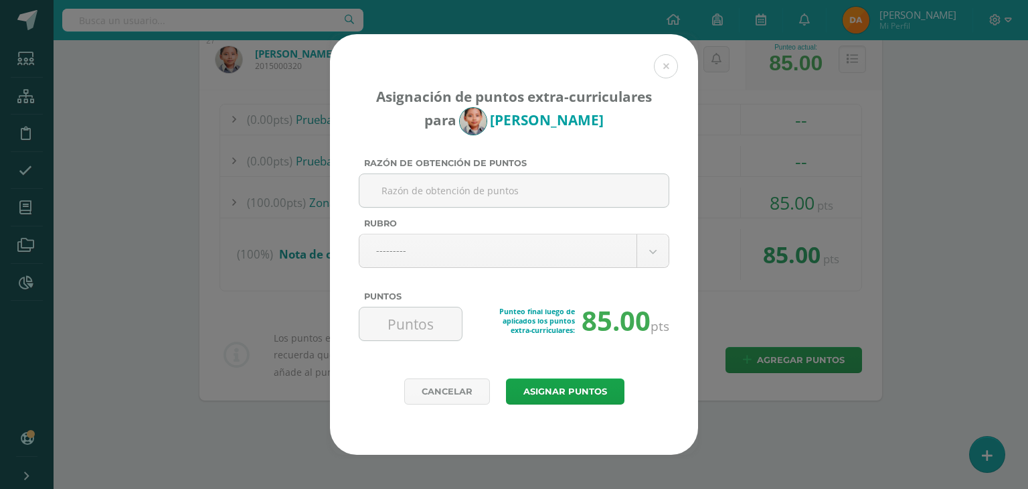
paste input "[URL][DOMAIN_NAME]"
type input "[URL][DOMAIN_NAME]"
type input "Open House"
click at [565, 260] on body "Asignación de puntos extra-curriculares para Oscar Pisquiy Razón de obtención d…" at bounding box center [514, 113] width 1028 height 751
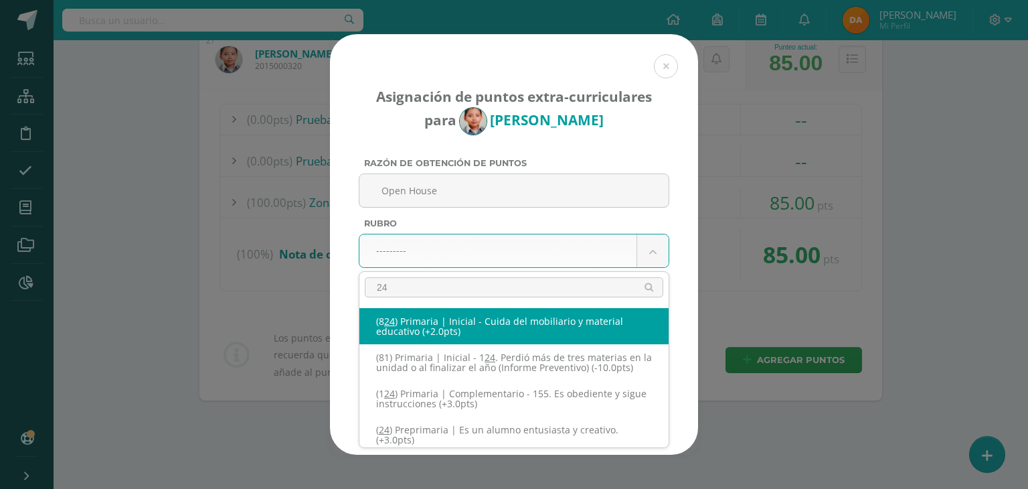
type input "240"
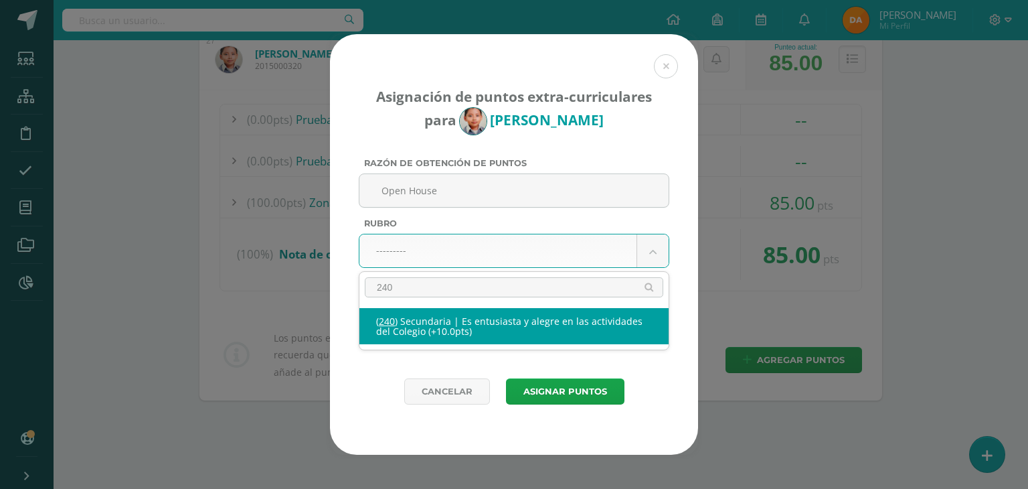
select select "271"
type input "10"
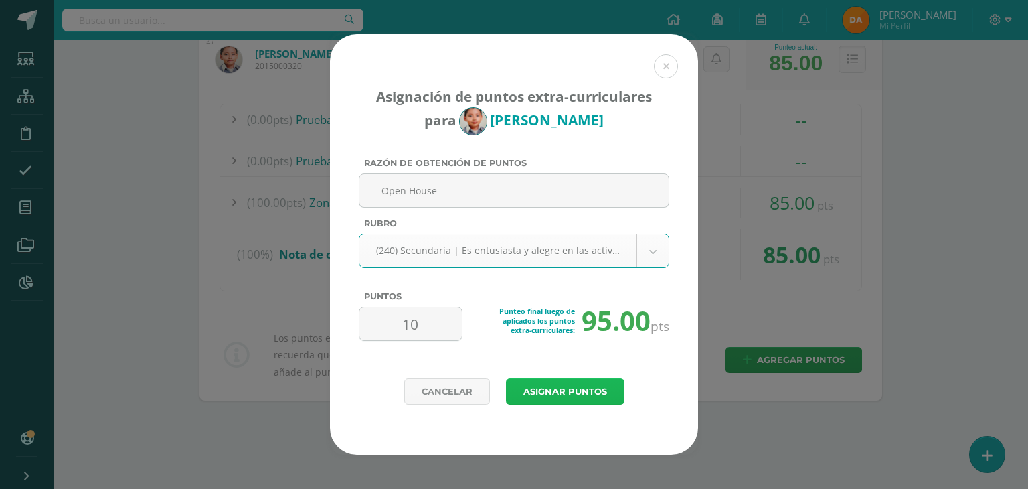
click at [590, 390] on button "Asignar puntos" at bounding box center [565, 391] width 118 height 26
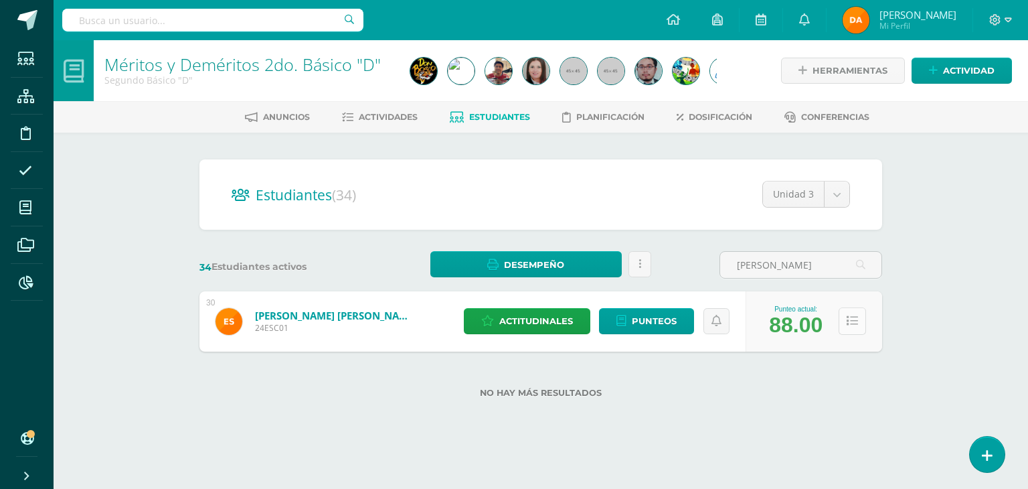
type input "sazo"
click at [845, 313] on button at bounding box center [852, 320] width 27 height 27
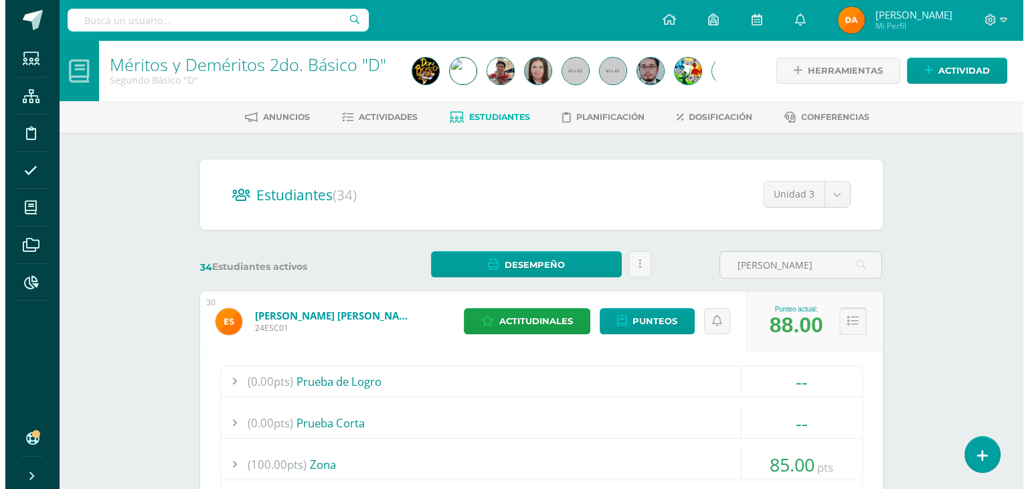
scroll to position [335, 0]
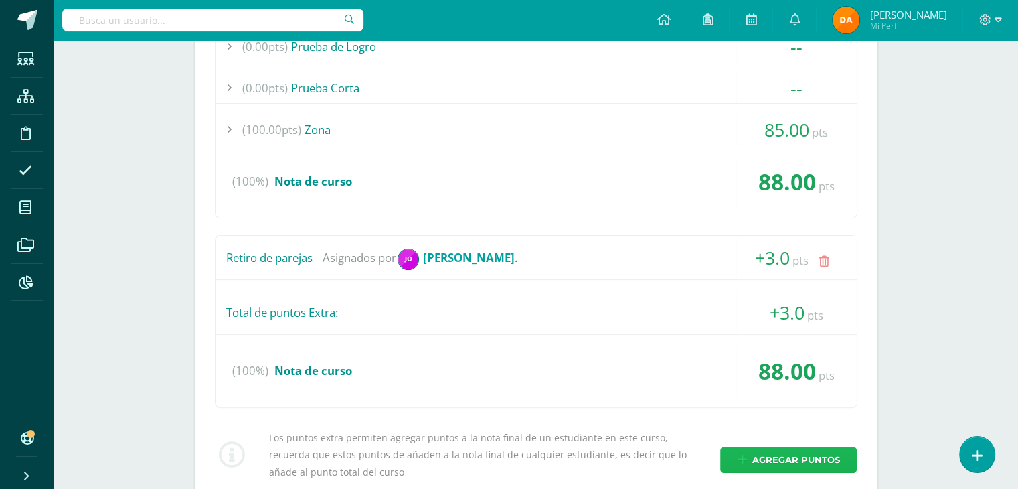
click at [789, 465] on span "Agregar puntos" at bounding box center [796, 459] width 88 height 25
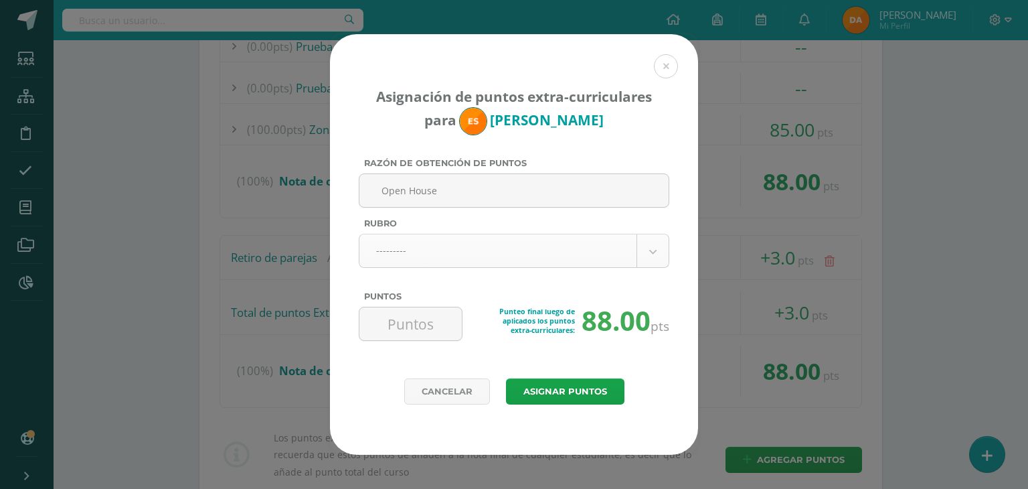
type input "Open House"
click at [586, 259] on body "Asignación de puntos extra-curriculares para Erick Sazo Razón de obtención de p…" at bounding box center [514, 127] width 1028 height 924
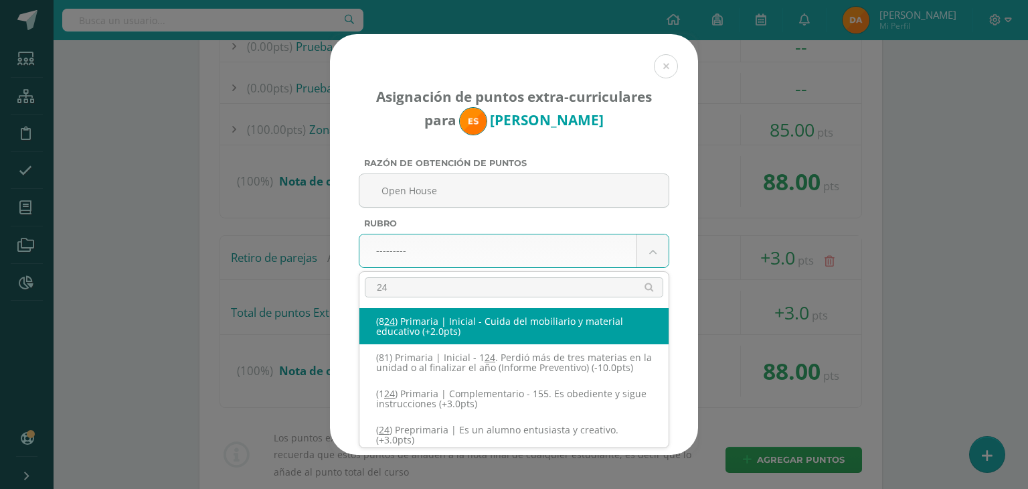
type input "240"
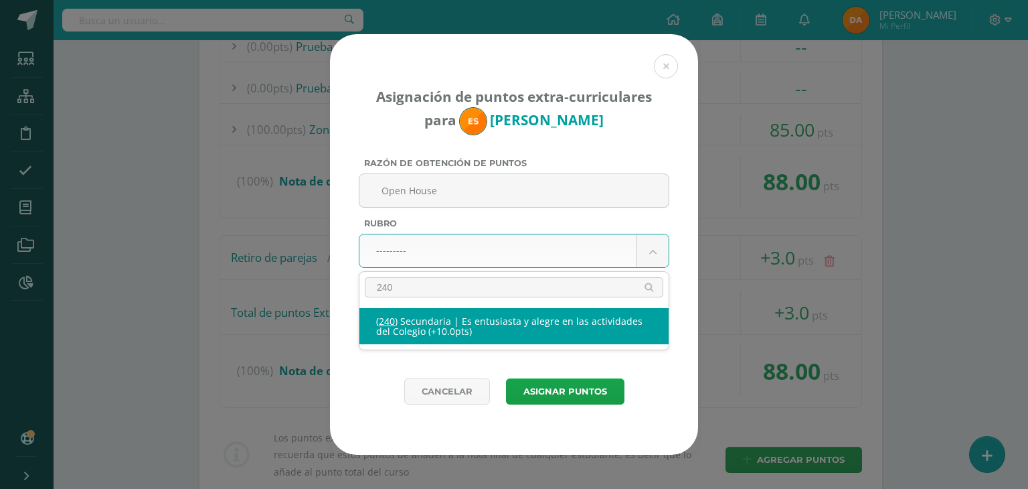
select select "271"
type input "10"
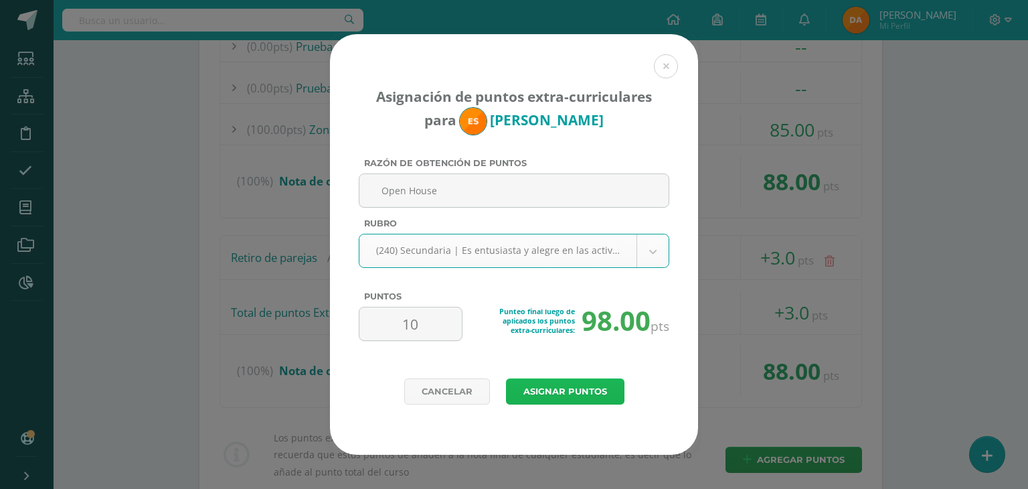
click at [562, 384] on button "Asignar puntos" at bounding box center [565, 391] width 118 height 26
